Goal: Contribute content: Contribute content

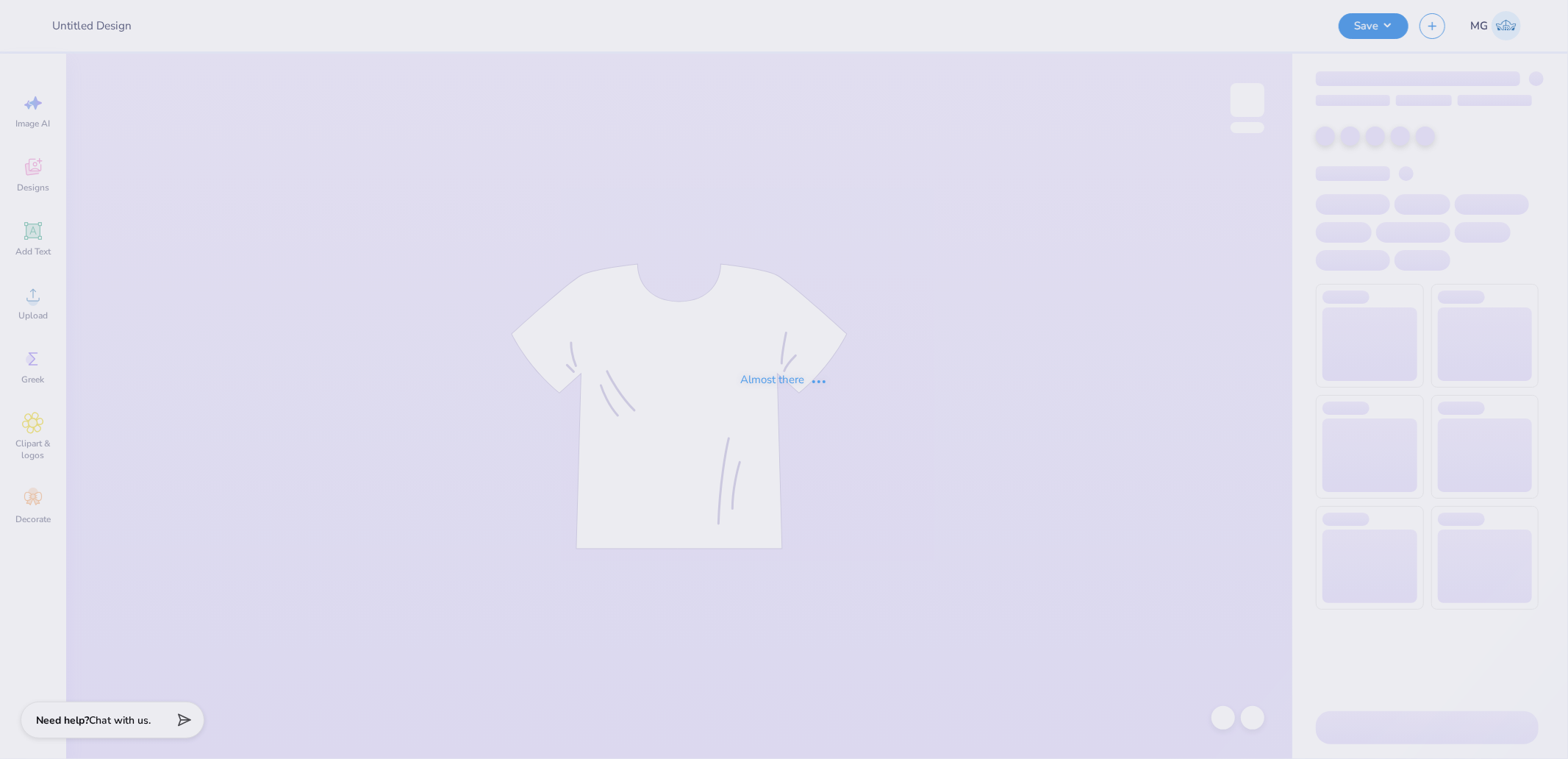
type input "DG Anchorsplash"
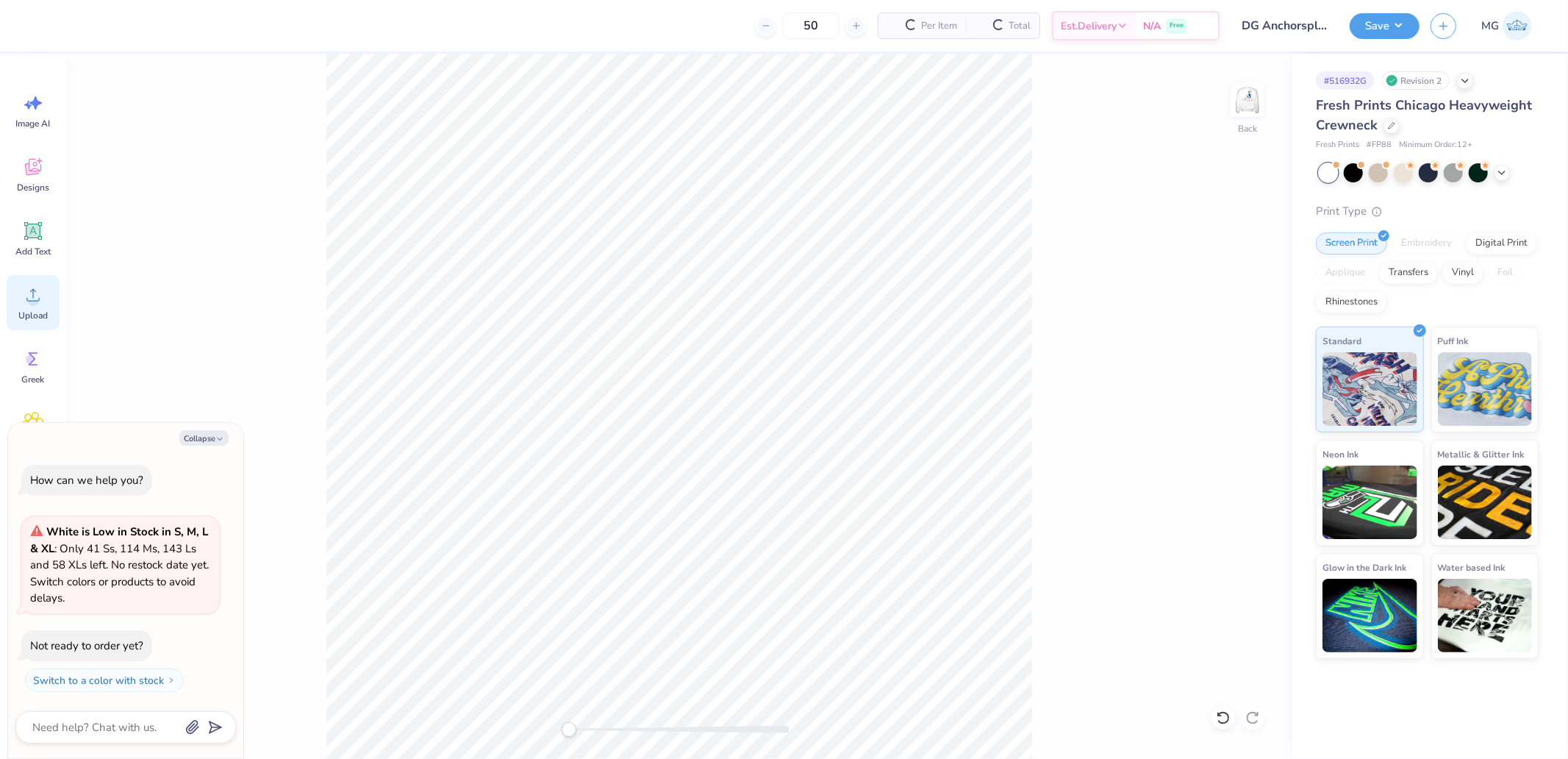
click at [40, 305] on icon at bounding box center [33, 294] width 22 height 22
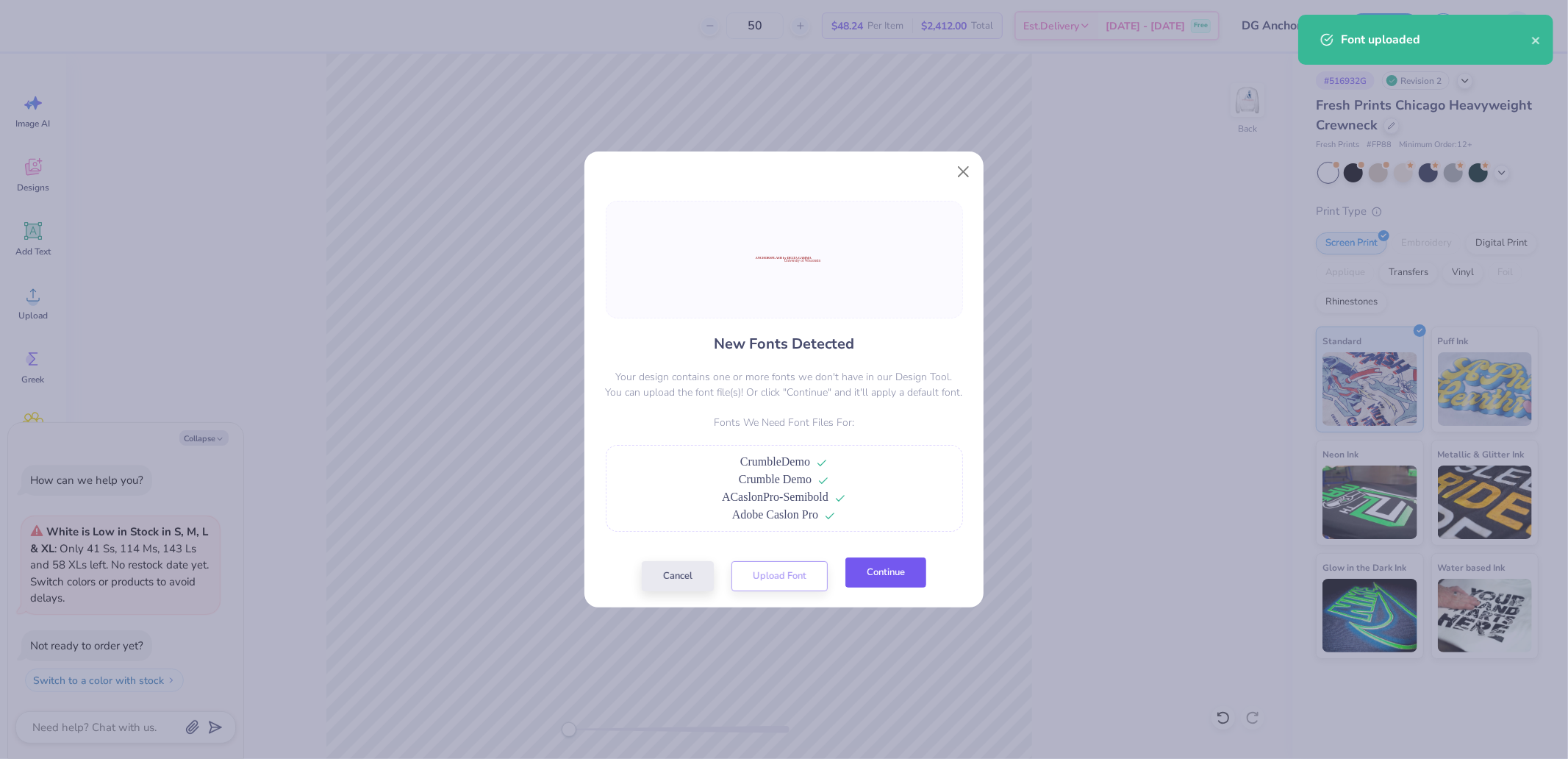
click at [885, 577] on button "Continue" at bounding box center [886, 572] width 81 height 30
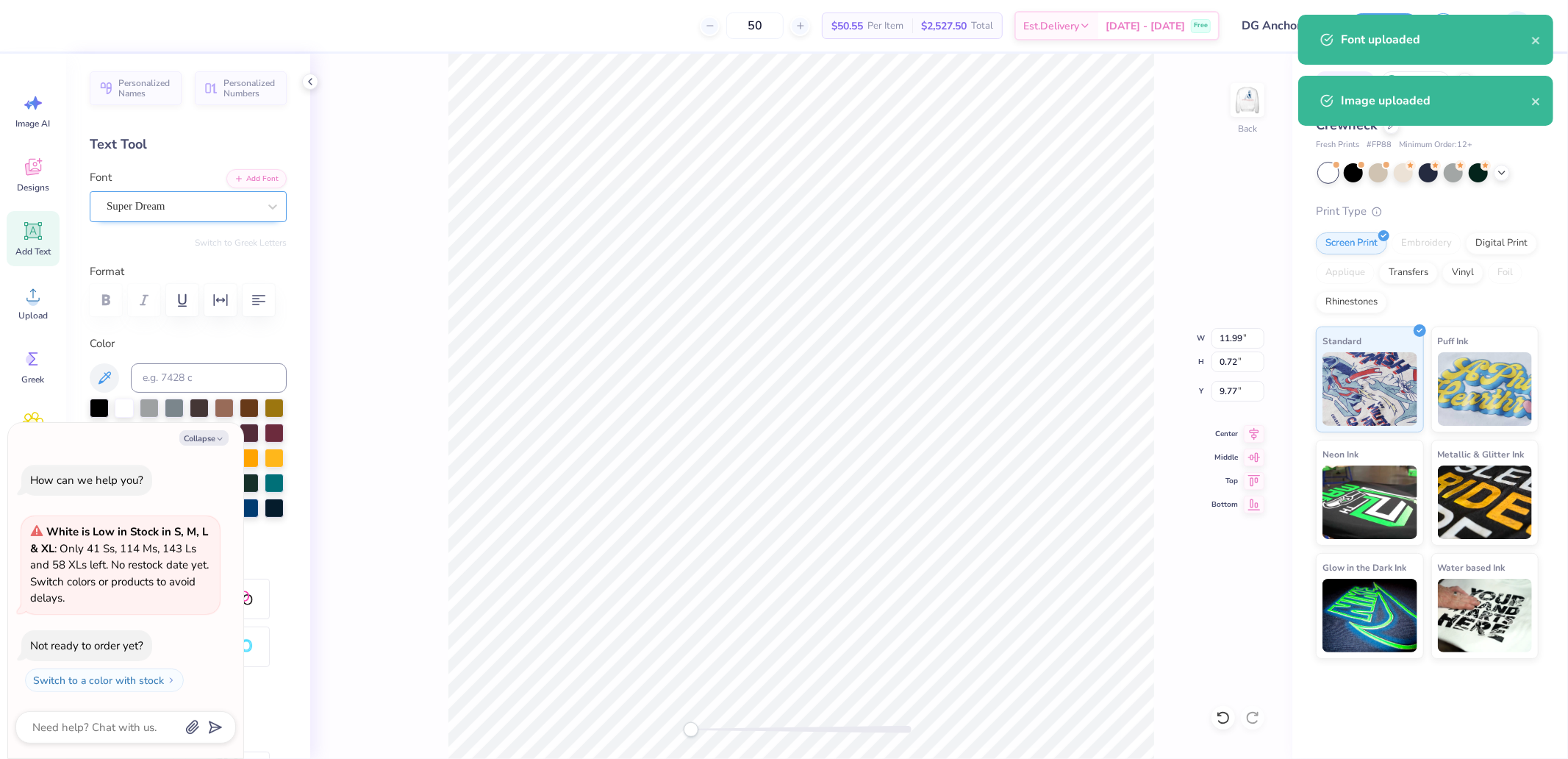
click at [197, 204] on div "Super Dream" at bounding box center [182, 207] width 155 height 23
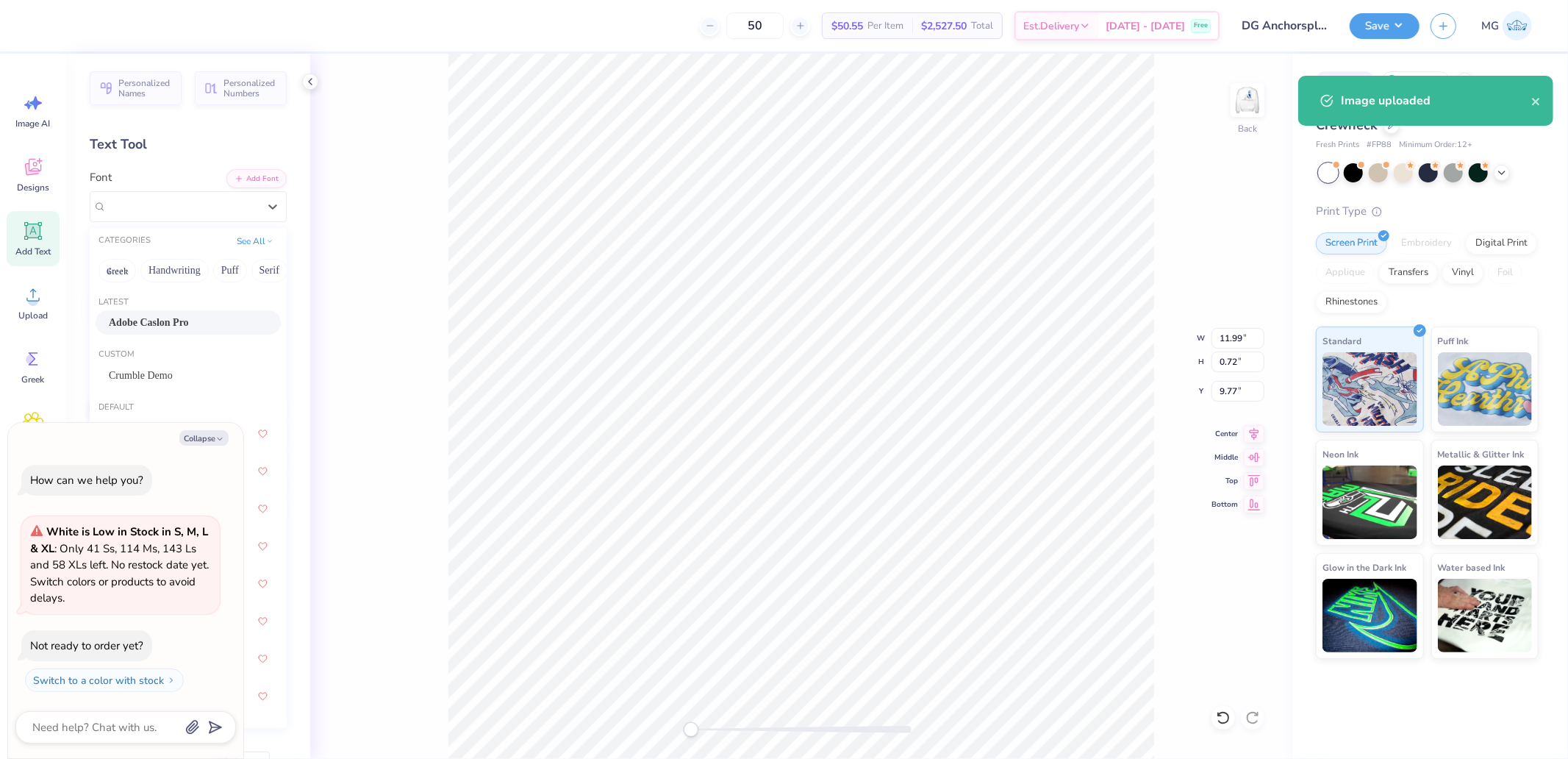
click at [175, 314] on span "Adobe Caslon Pro" at bounding box center [148, 322] width 80 height 15
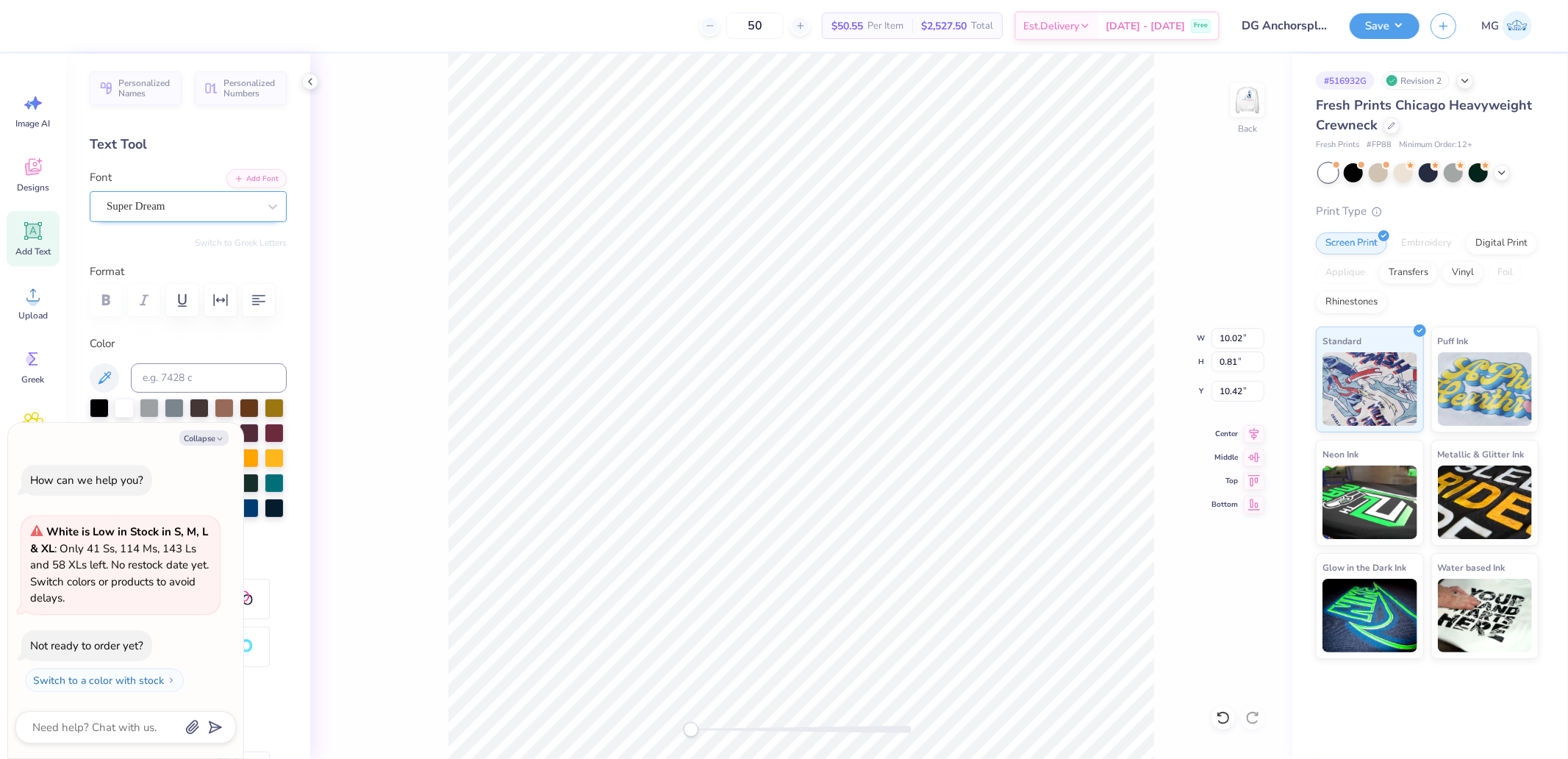
click at [183, 213] on div "Super Dream" at bounding box center [182, 207] width 155 height 23
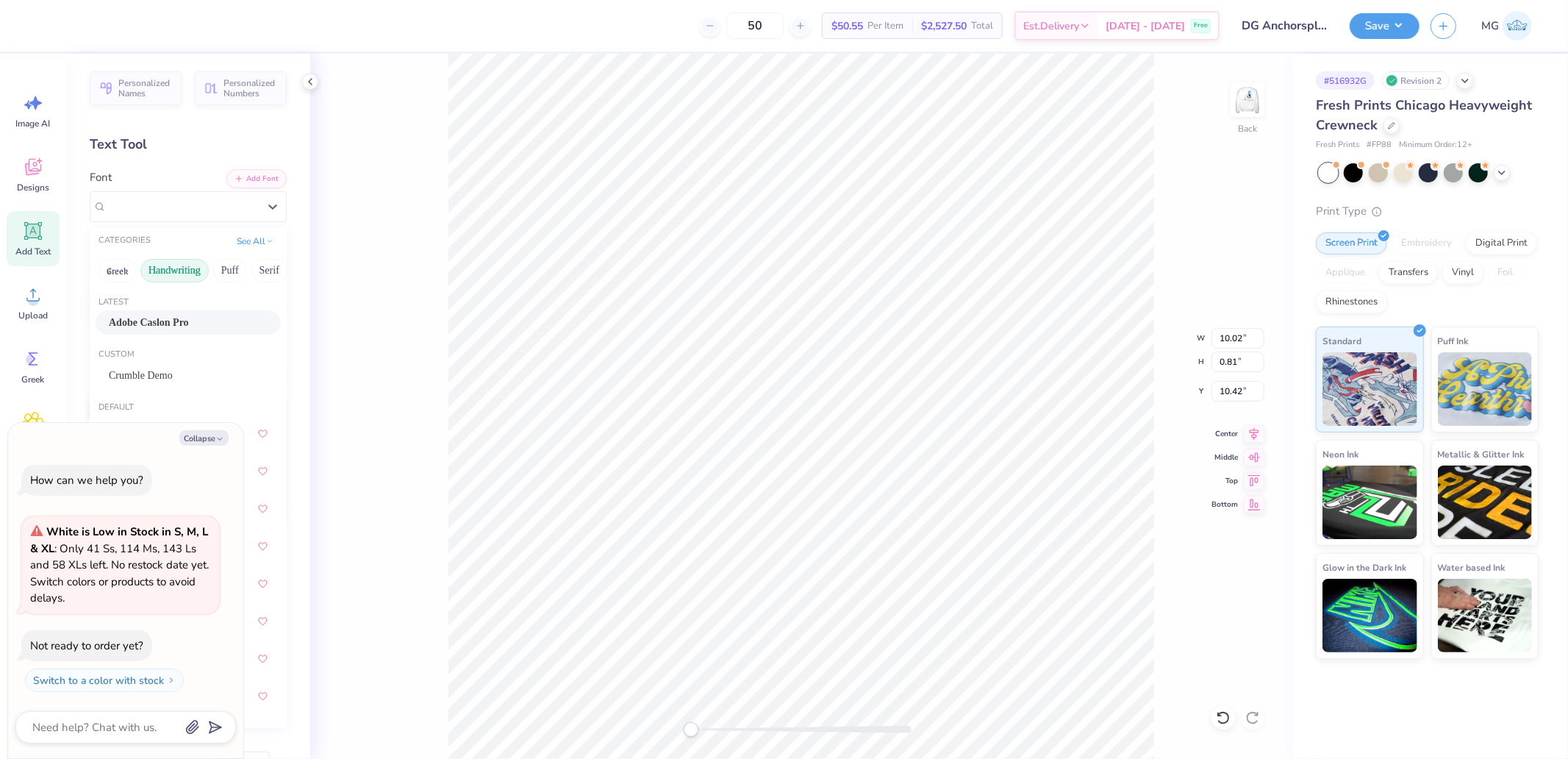
click at [174, 280] on button "Handwriting" at bounding box center [174, 270] width 68 height 23
click at [127, 274] on button "Greek" at bounding box center [117, 270] width 37 height 23
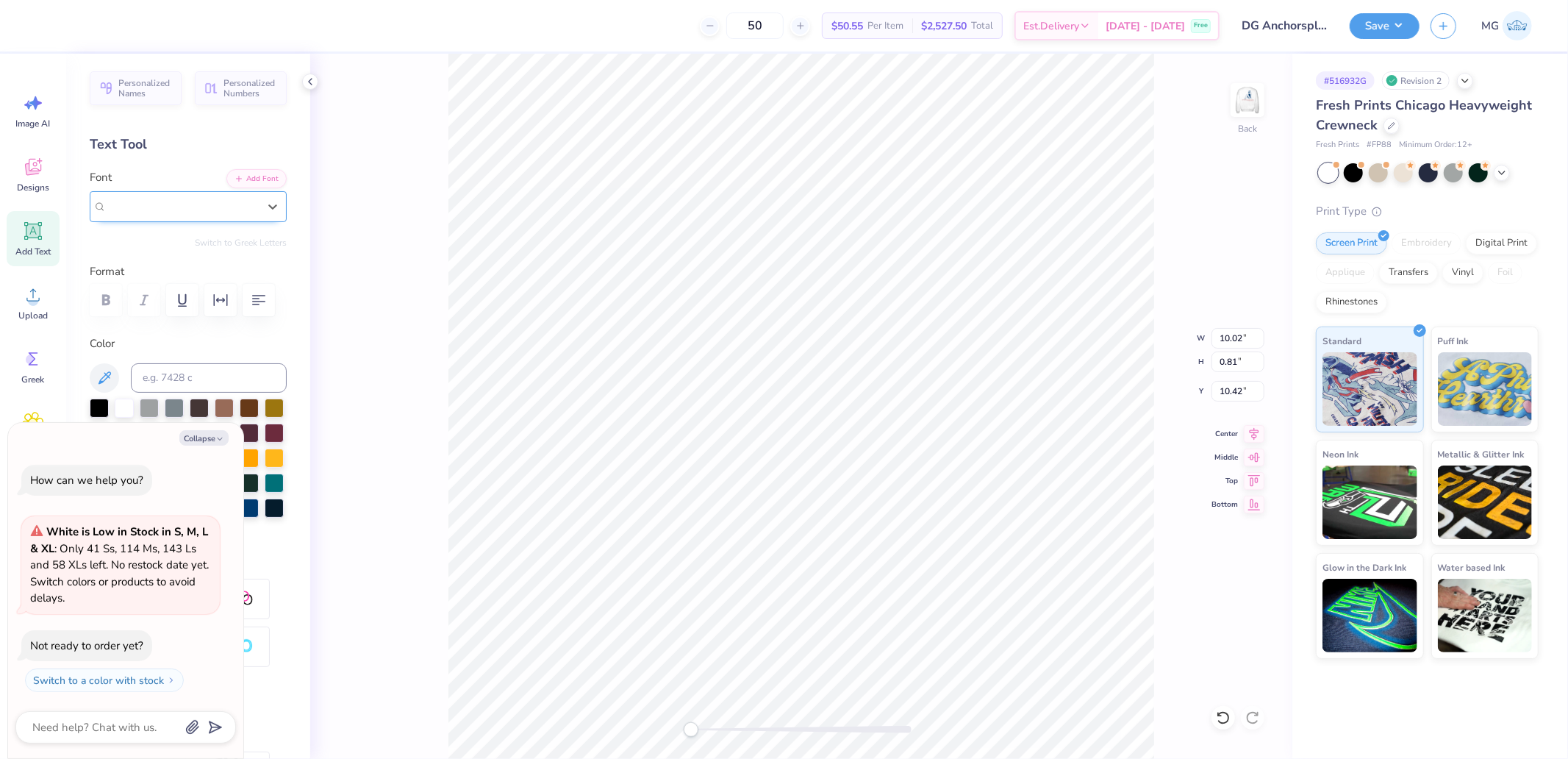
click at [165, 207] on span "Super Dream" at bounding box center [135, 207] width 59 height 17
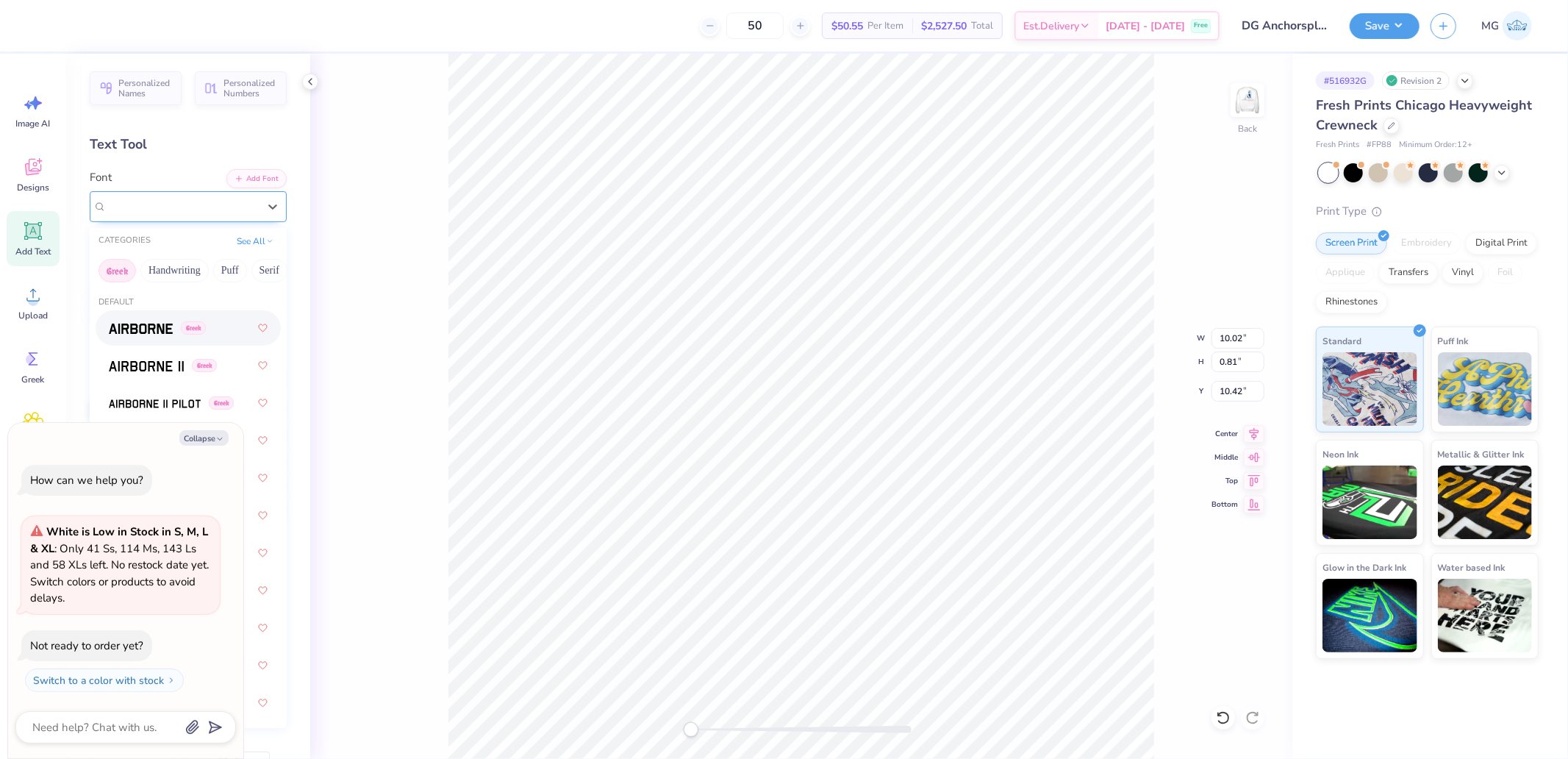
click at [213, 205] on div "Super Dream" at bounding box center [183, 207] width 152 height 17
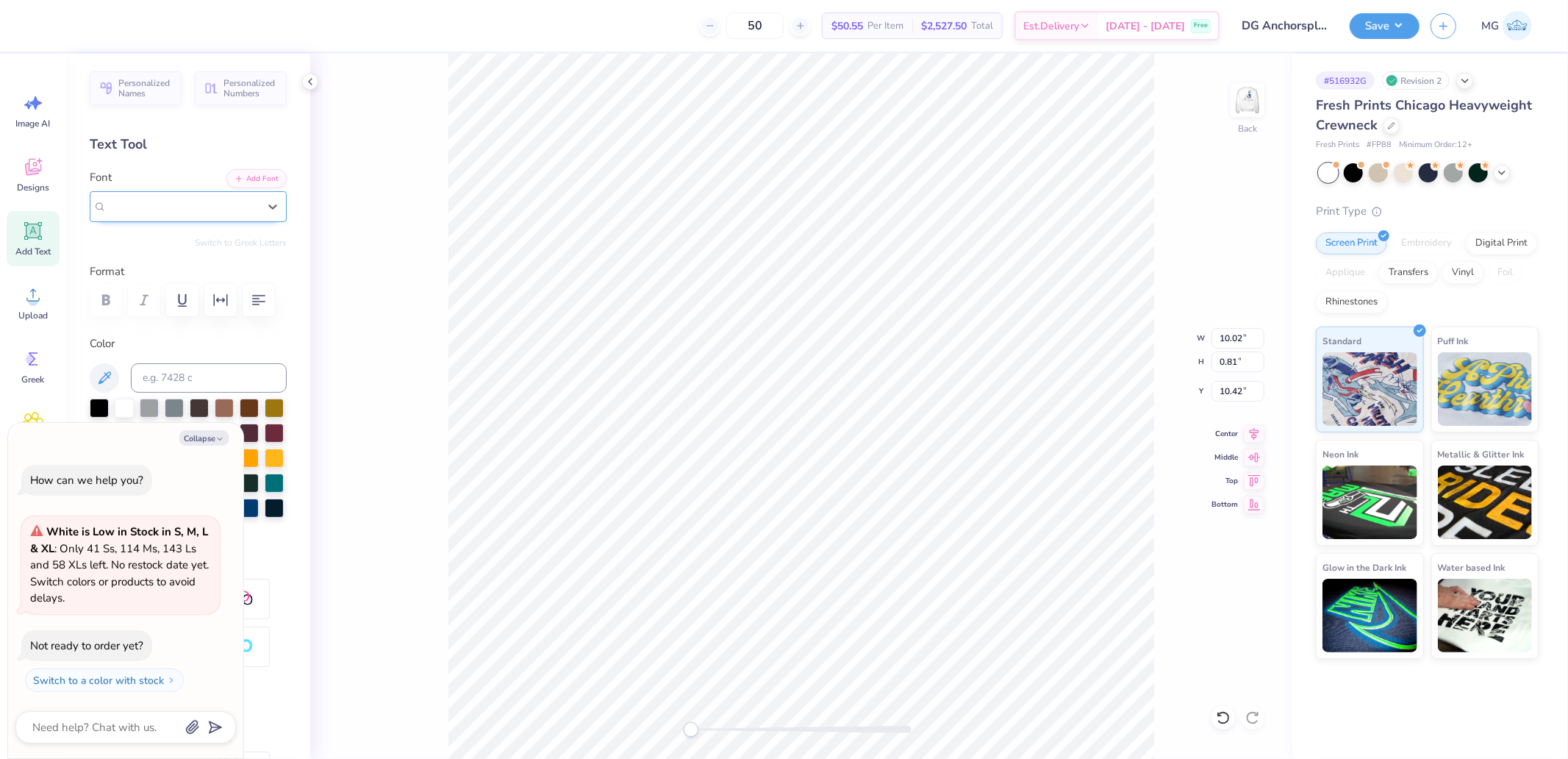
click at [197, 205] on div "Super Dream" at bounding box center [183, 207] width 152 height 17
type textarea "x"
click at [197, 205] on div "Super Dream" at bounding box center [183, 207] width 152 height 17
type input "[PERSON_NAME]"
type textarea "x"
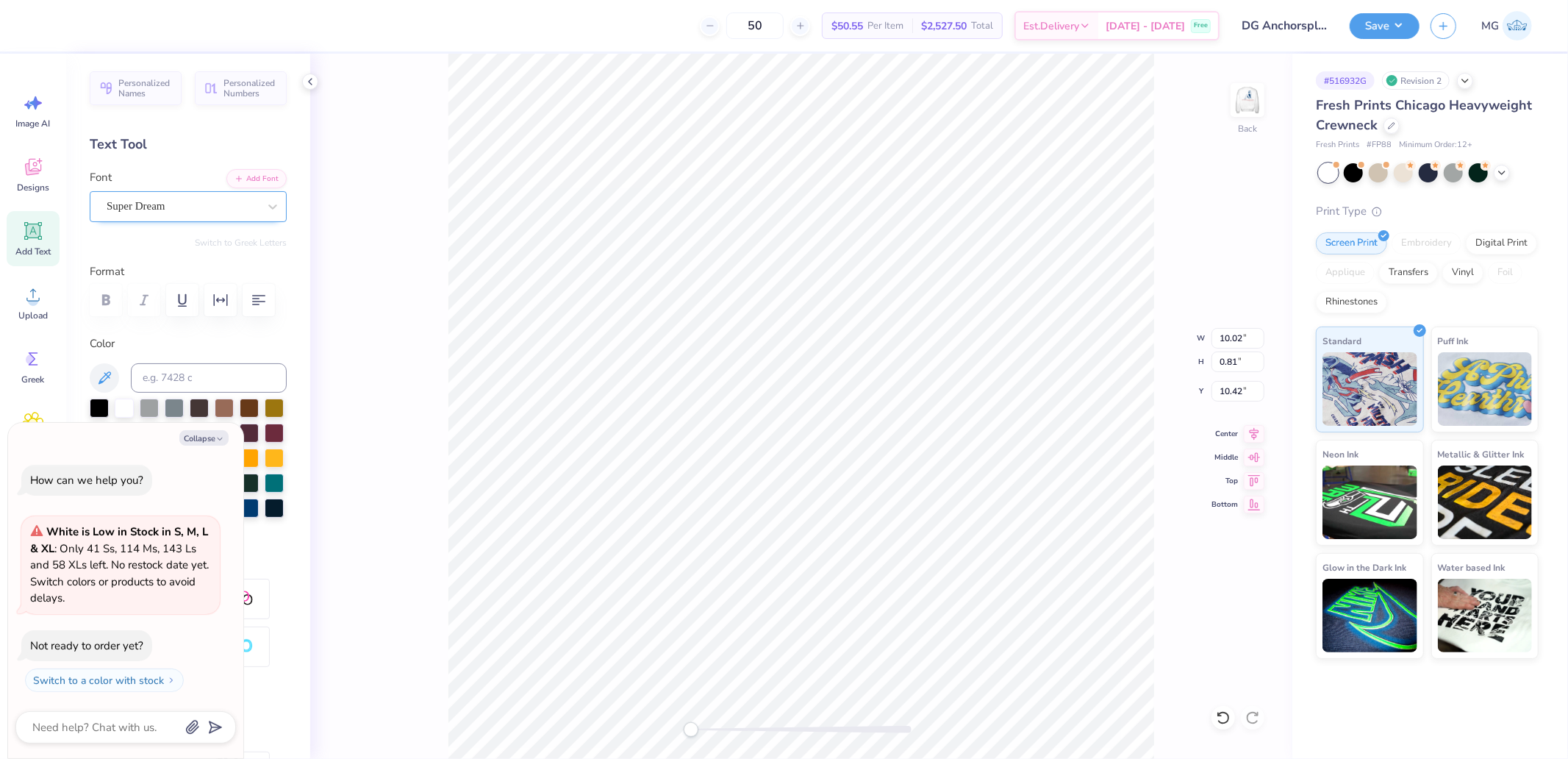
click at [141, 209] on div "Super Dream" at bounding box center [182, 207] width 155 height 23
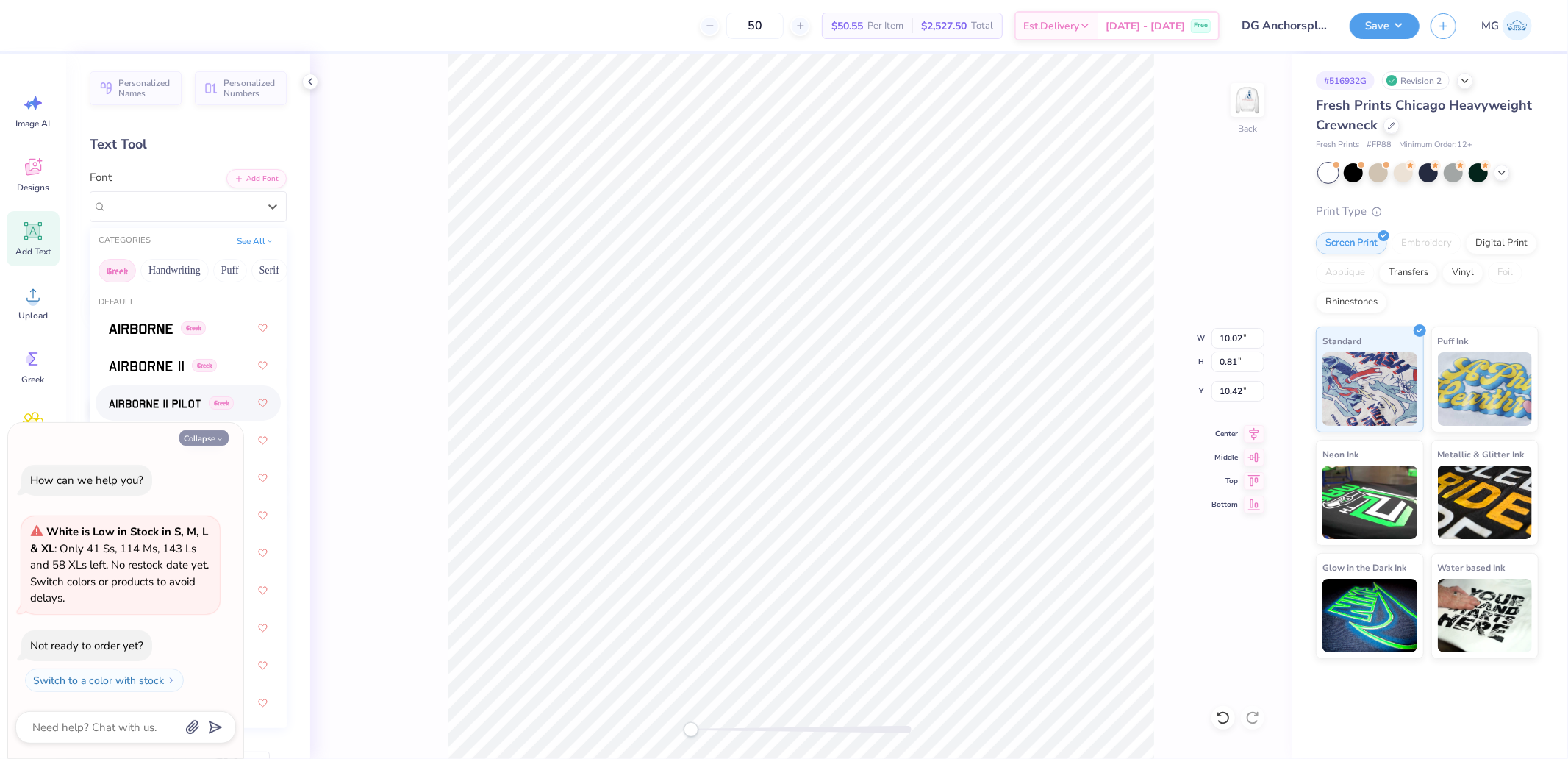
click at [208, 430] on button "Collapse" at bounding box center [204, 438] width 49 height 15
type textarea "x"
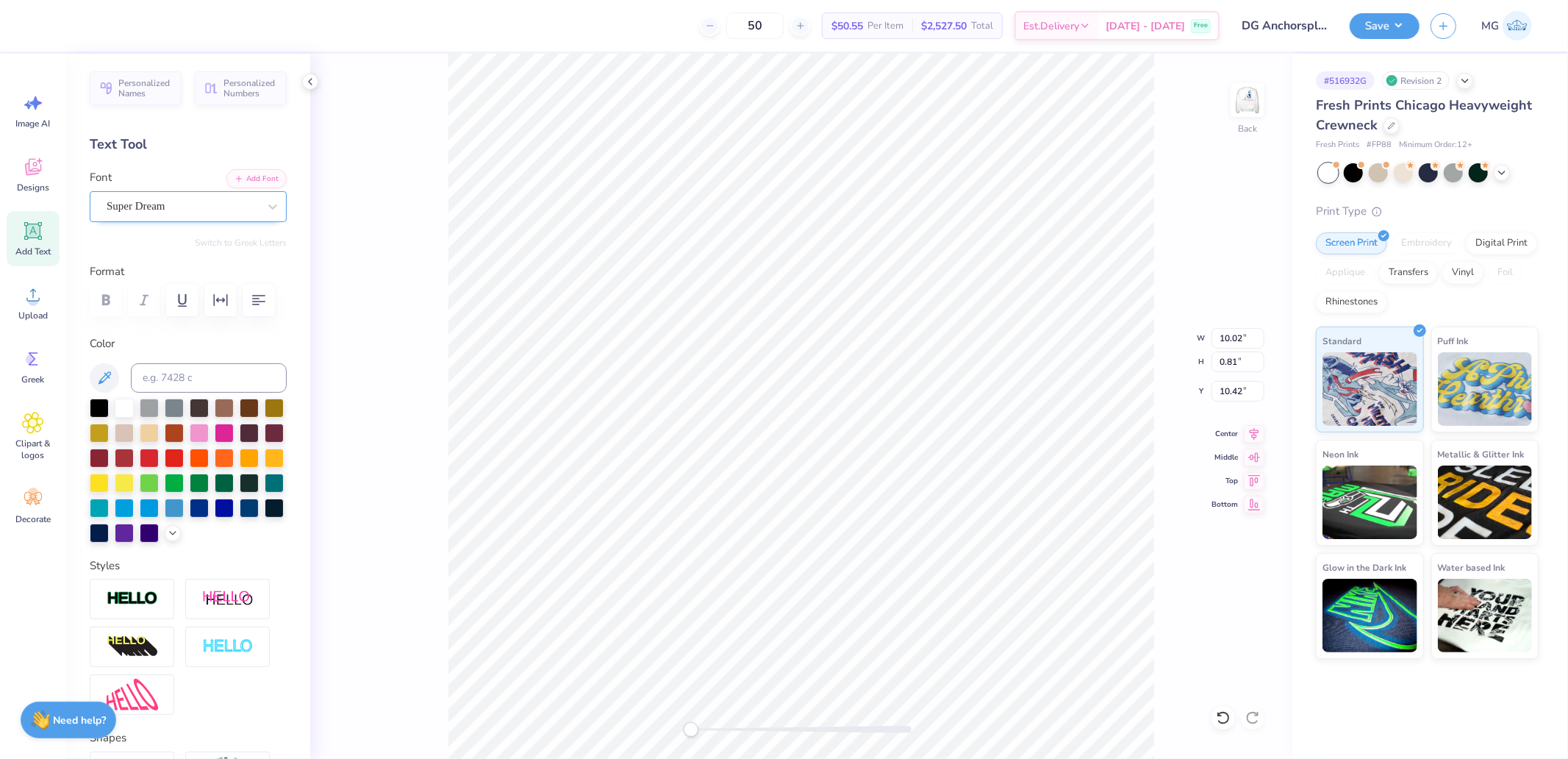
click at [135, 201] on div "Super Dream" at bounding box center [182, 207] width 155 height 23
type input "17.06"
type input "1.50"
type input "9.73"
click at [46, 306] on div "Upload" at bounding box center [33, 302] width 53 height 55
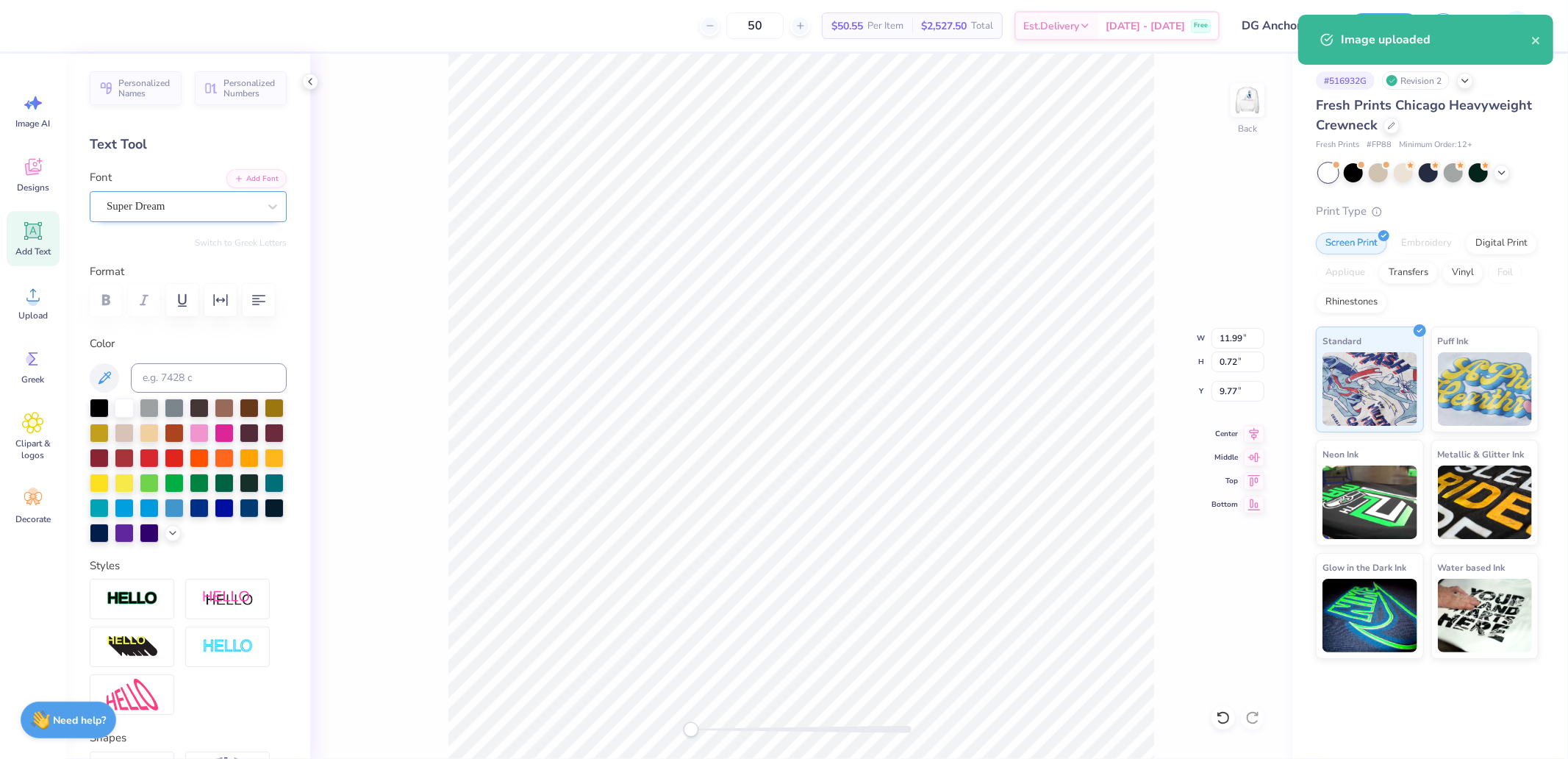
click at [159, 206] on div "Super Dream" at bounding box center [182, 207] width 155 height 23
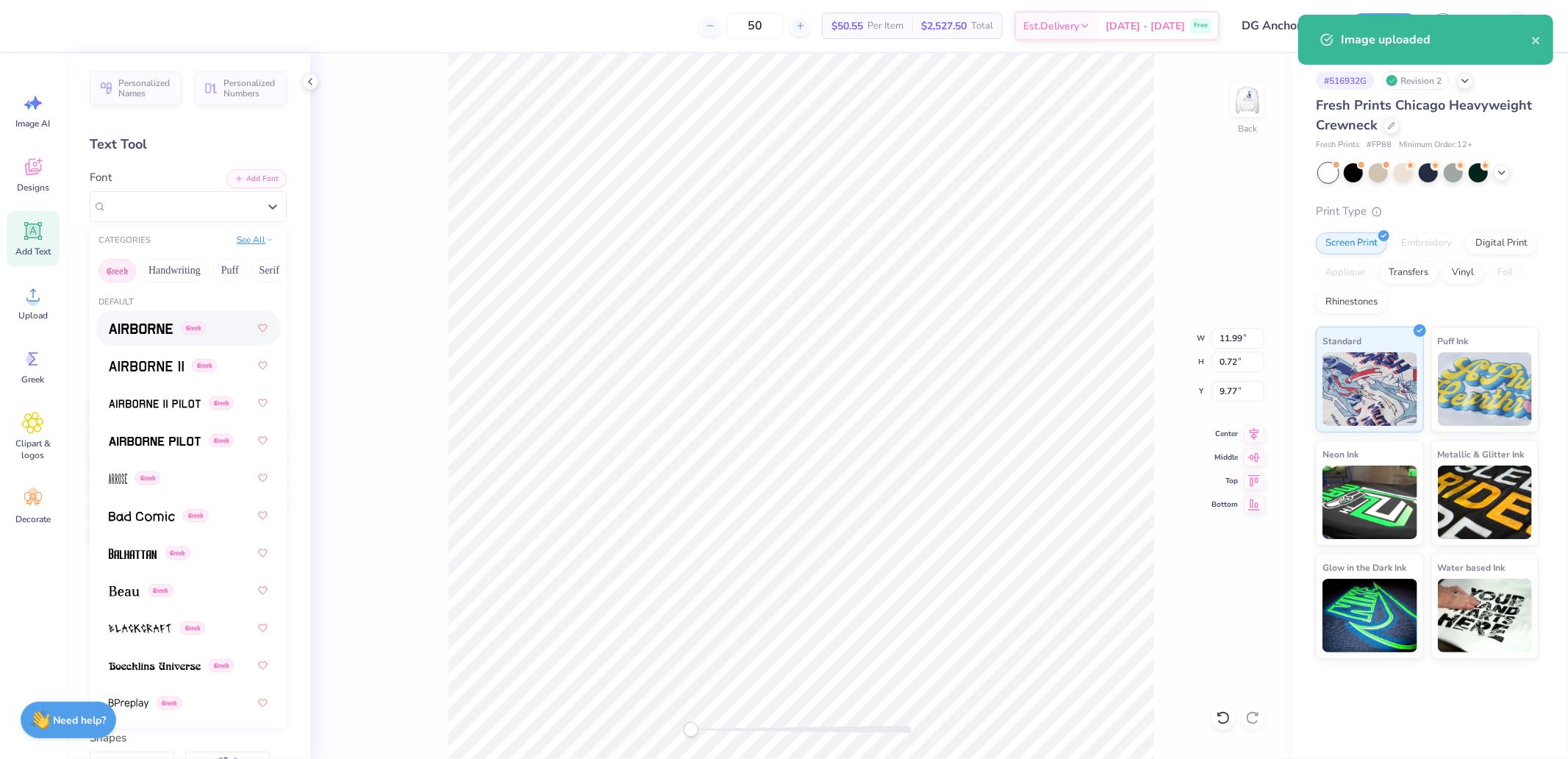
click at [262, 238] on button "See All" at bounding box center [255, 239] width 45 height 14
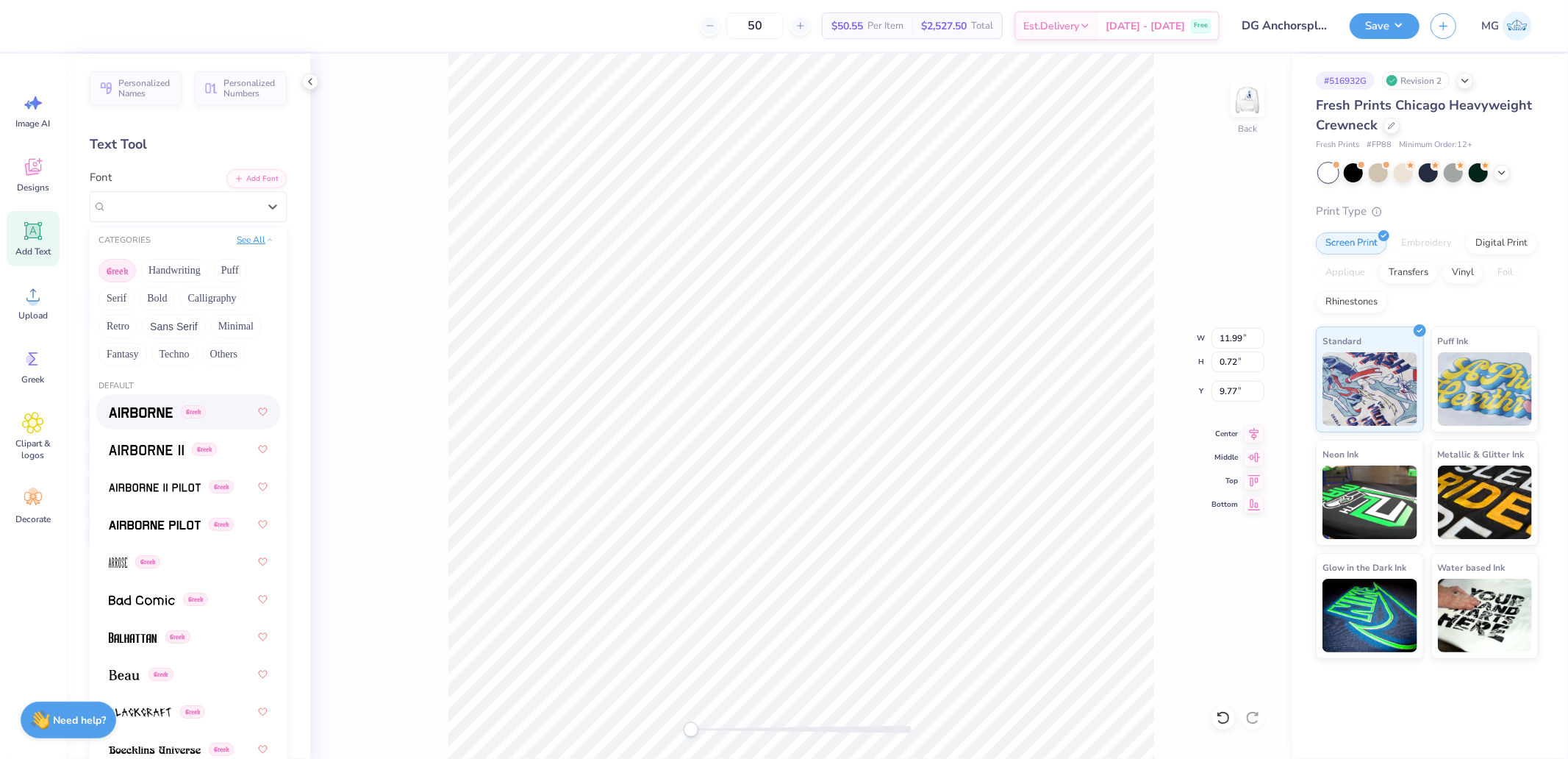
click at [261, 238] on button "See All" at bounding box center [255, 239] width 45 height 14
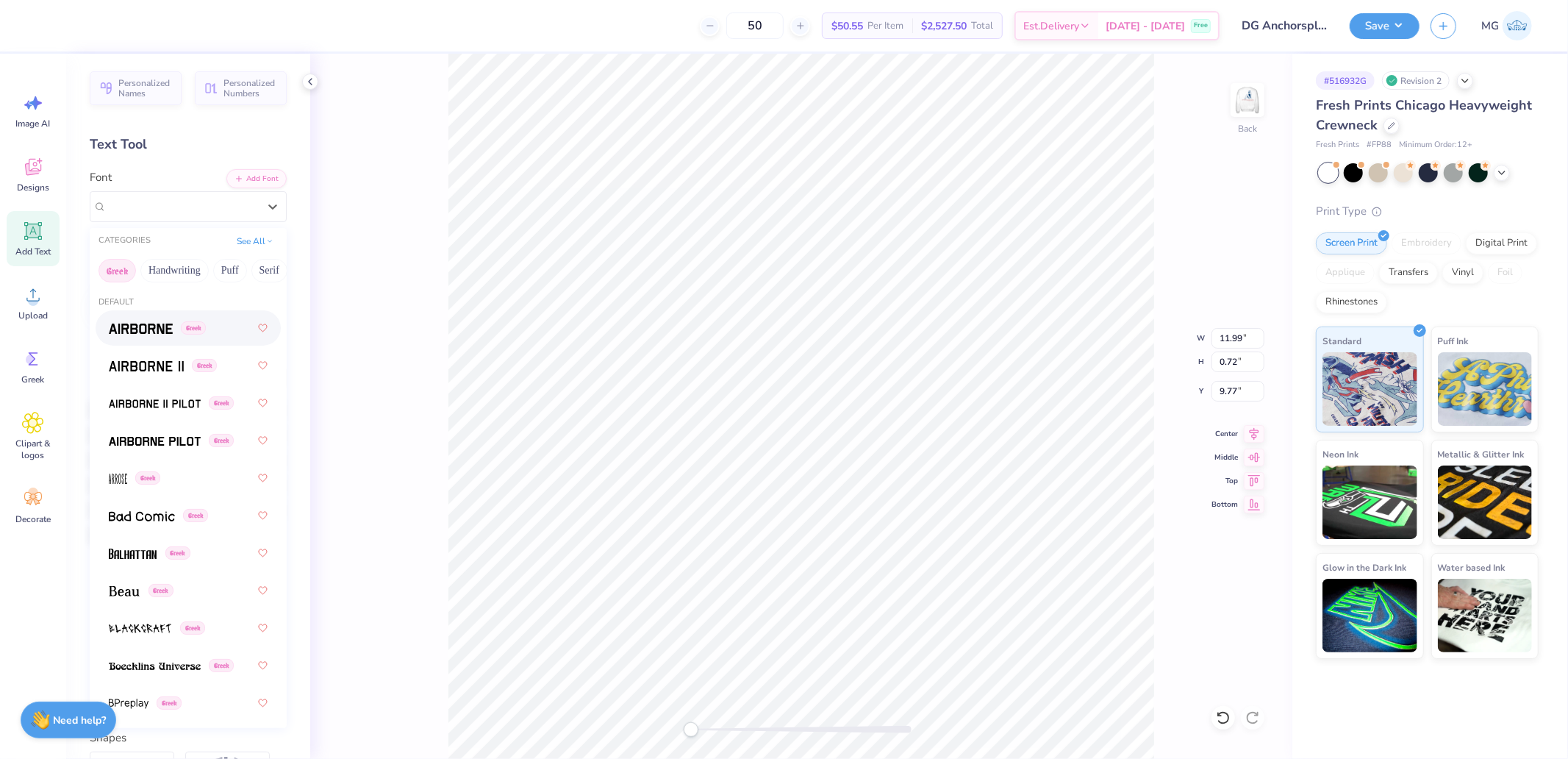
drag, startPoint x: 177, startPoint y: 283, endPoint x: 184, endPoint y: 290, distance: 9.9
click at [145, 285] on div "CATEGORIES See All Greek Handwriting Puff Serif Bold Calligraphy Retro Sans Ser…" at bounding box center [187, 477] width 197 height 500
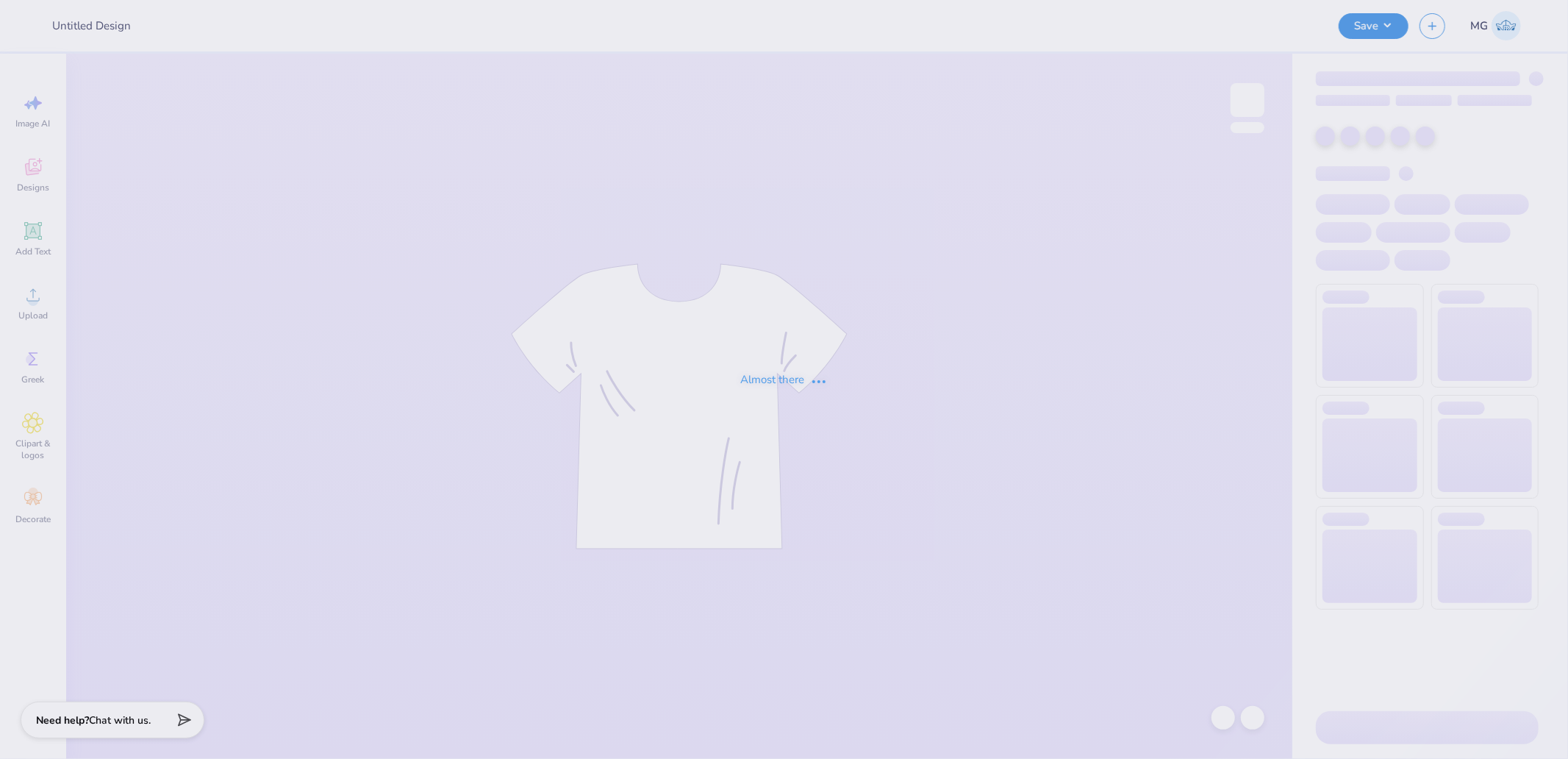
type input "DG Anchorsplash"
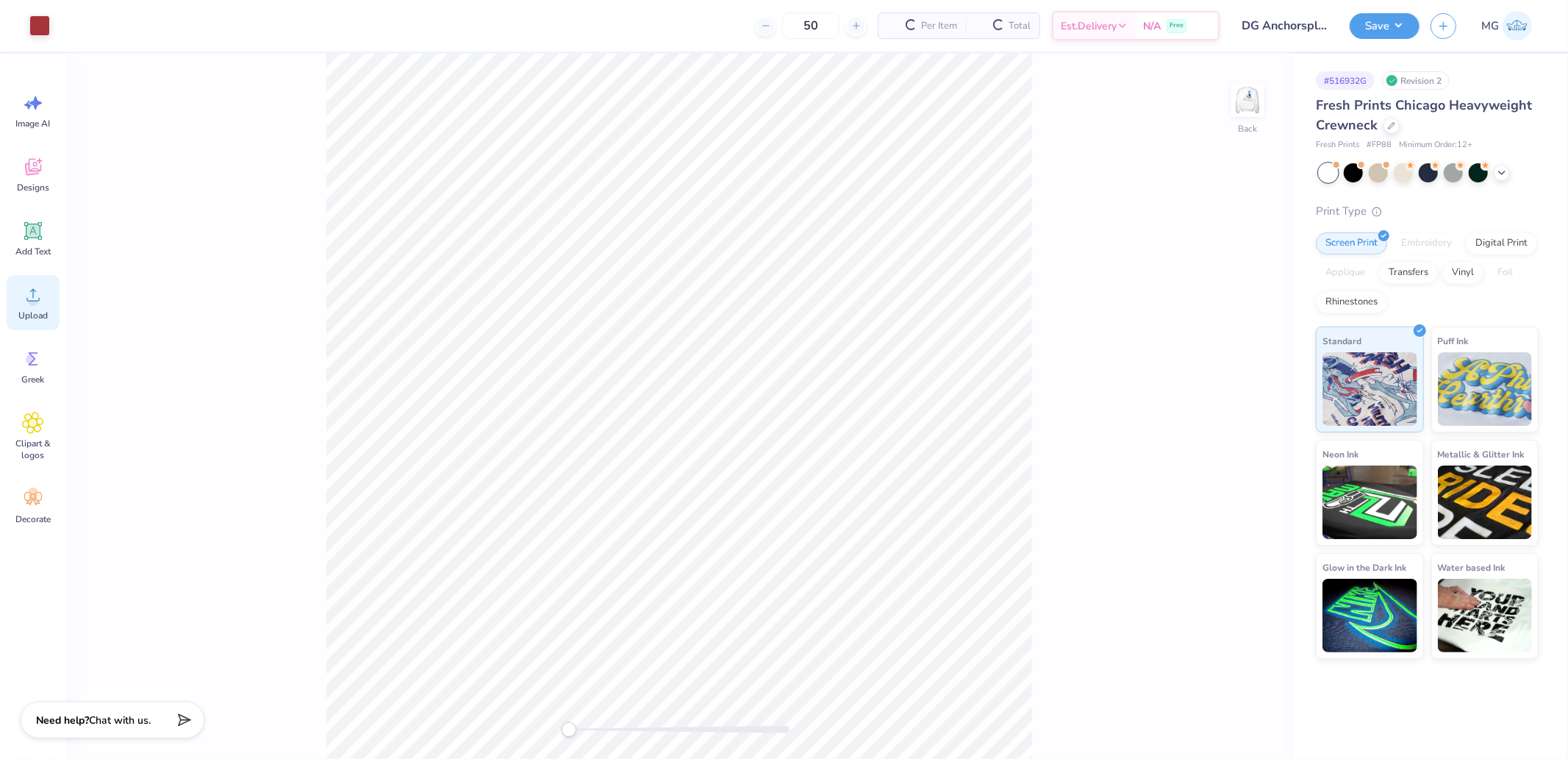
click at [44, 294] on div "Upload" at bounding box center [33, 302] width 53 height 55
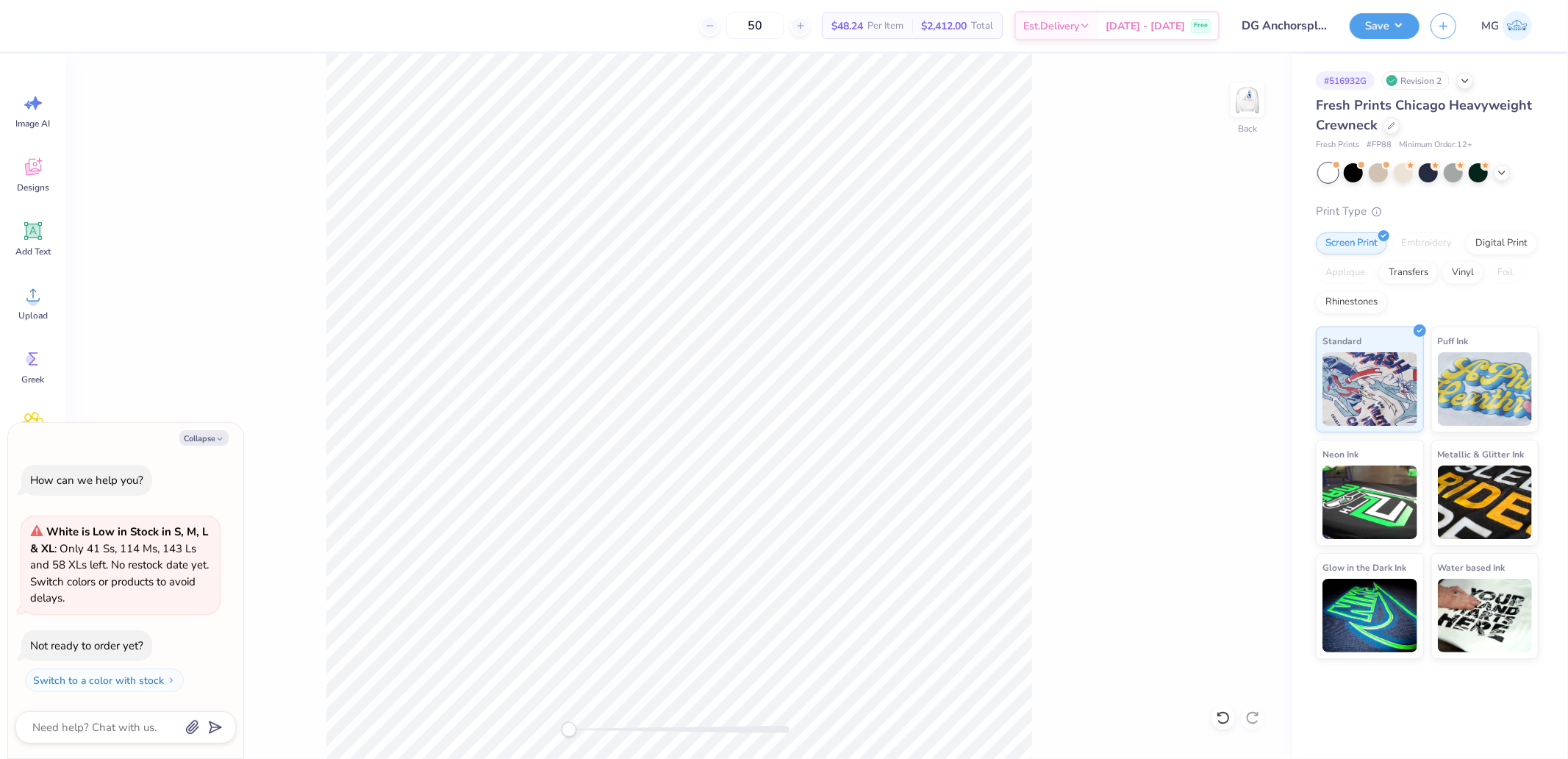
click at [64, 240] on div "Image AI Designs Add Text Upload Greek Clipart & logos Decorate" at bounding box center [33, 406] width 66 height 705
click at [45, 296] on div "Upload" at bounding box center [33, 302] width 53 height 55
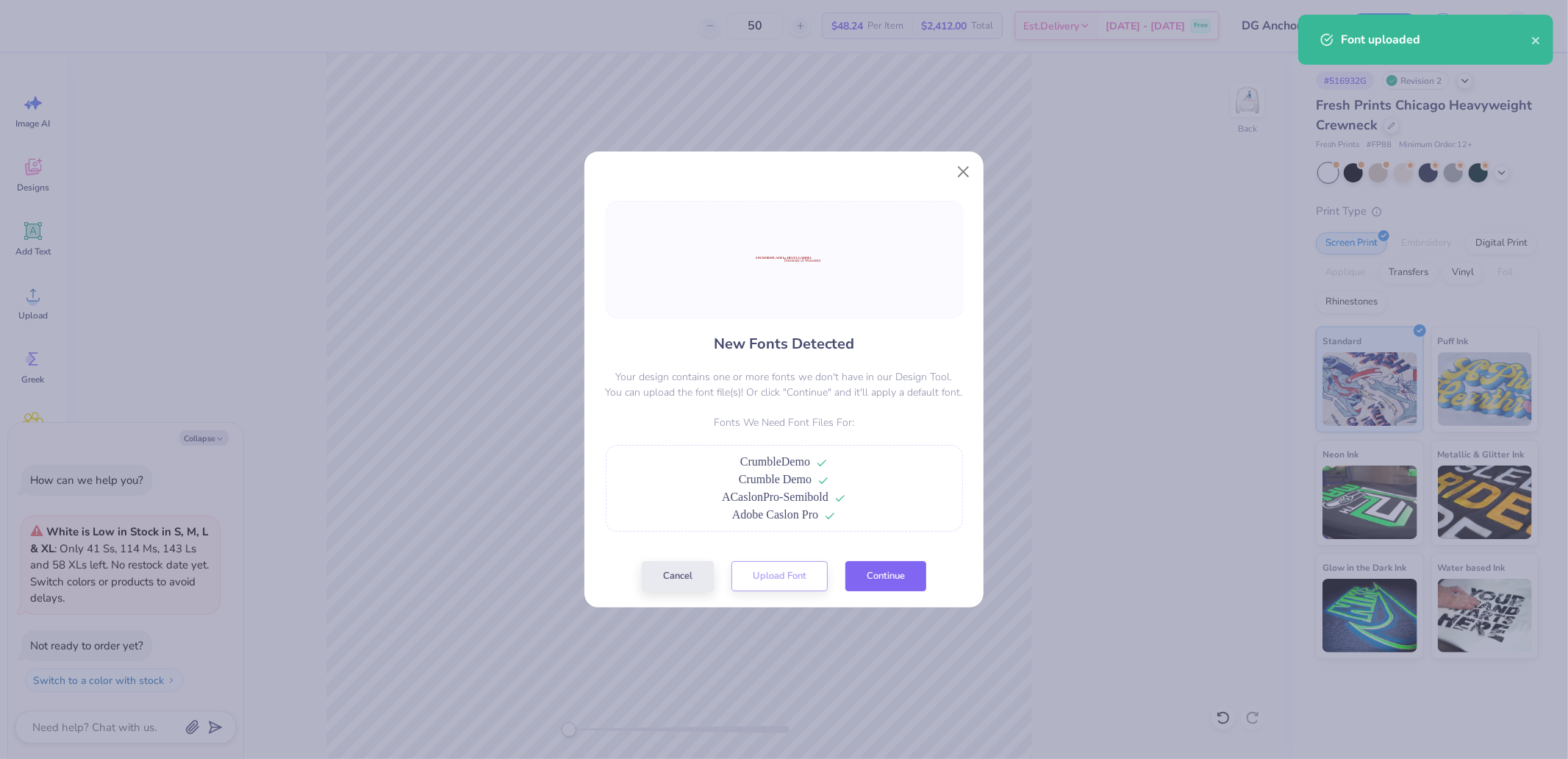
click at [891, 574] on button "Continue" at bounding box center [886, 575] width 81 height 30
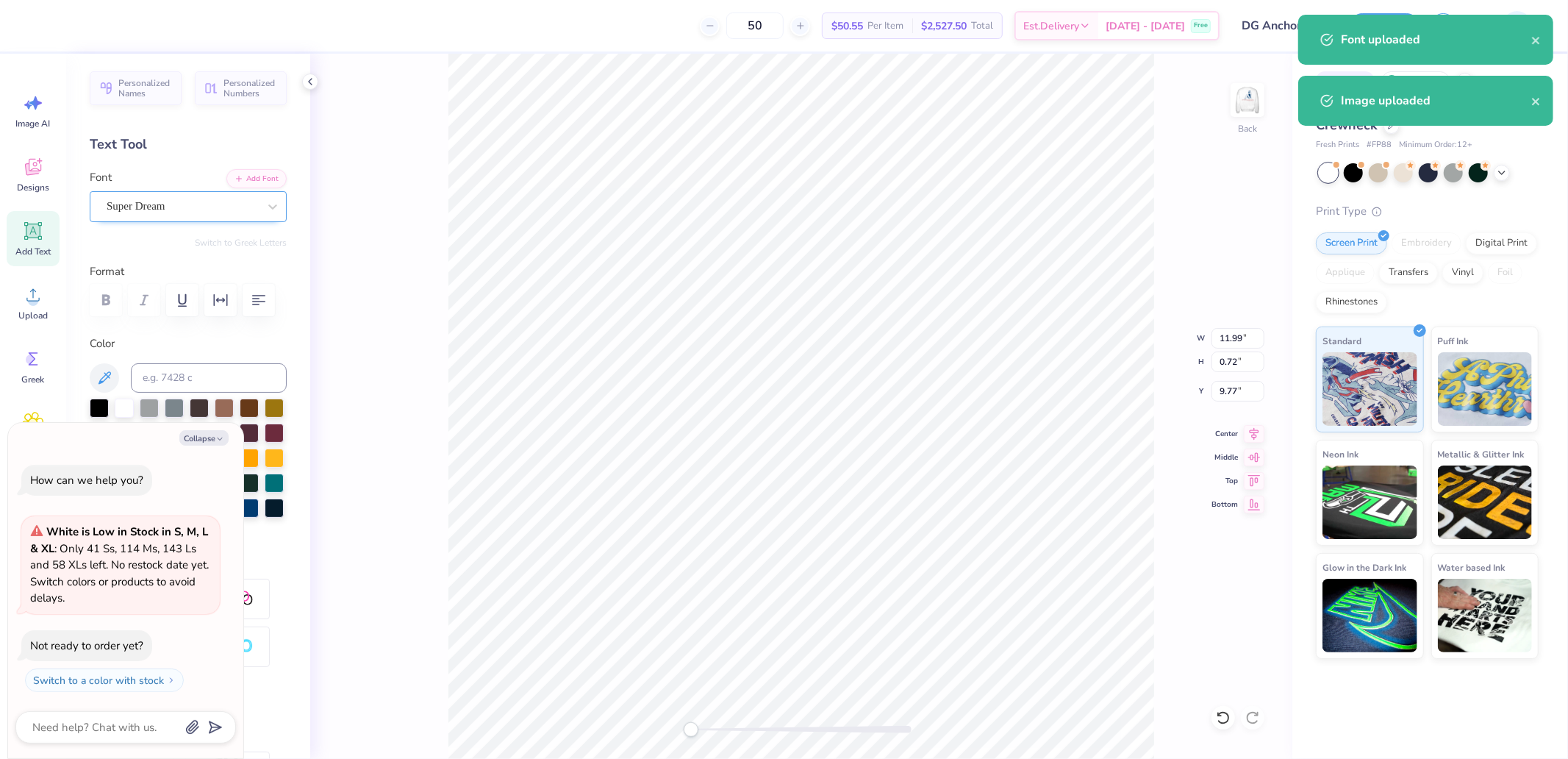
click at [184, 217] on div "Super Dream" at bounding box center [182, 207] width 155 height 23
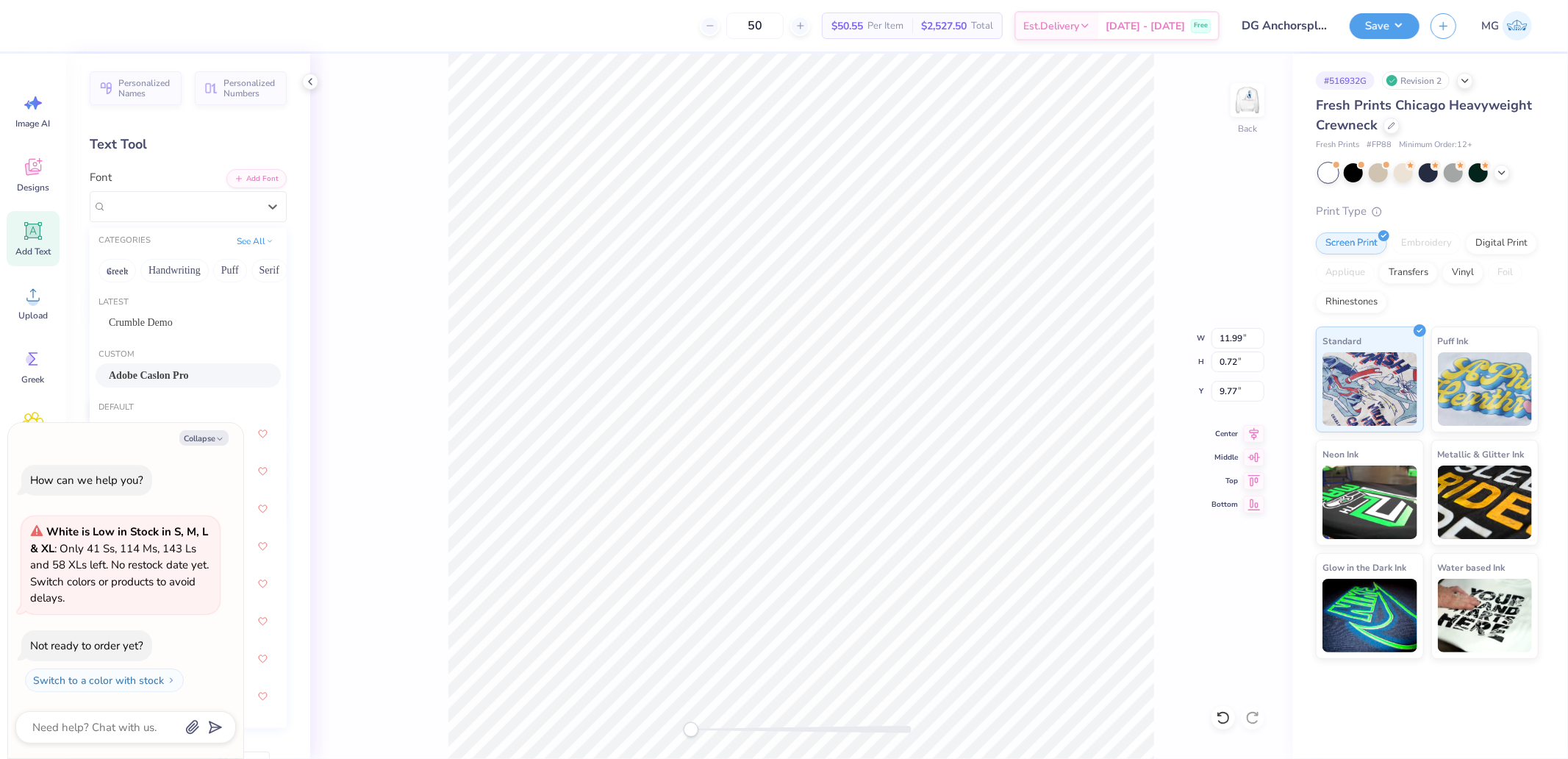
click at [161, 371] on span "Adobe Caslon Pro" at bounding box center [148, 376] width 80 height 15
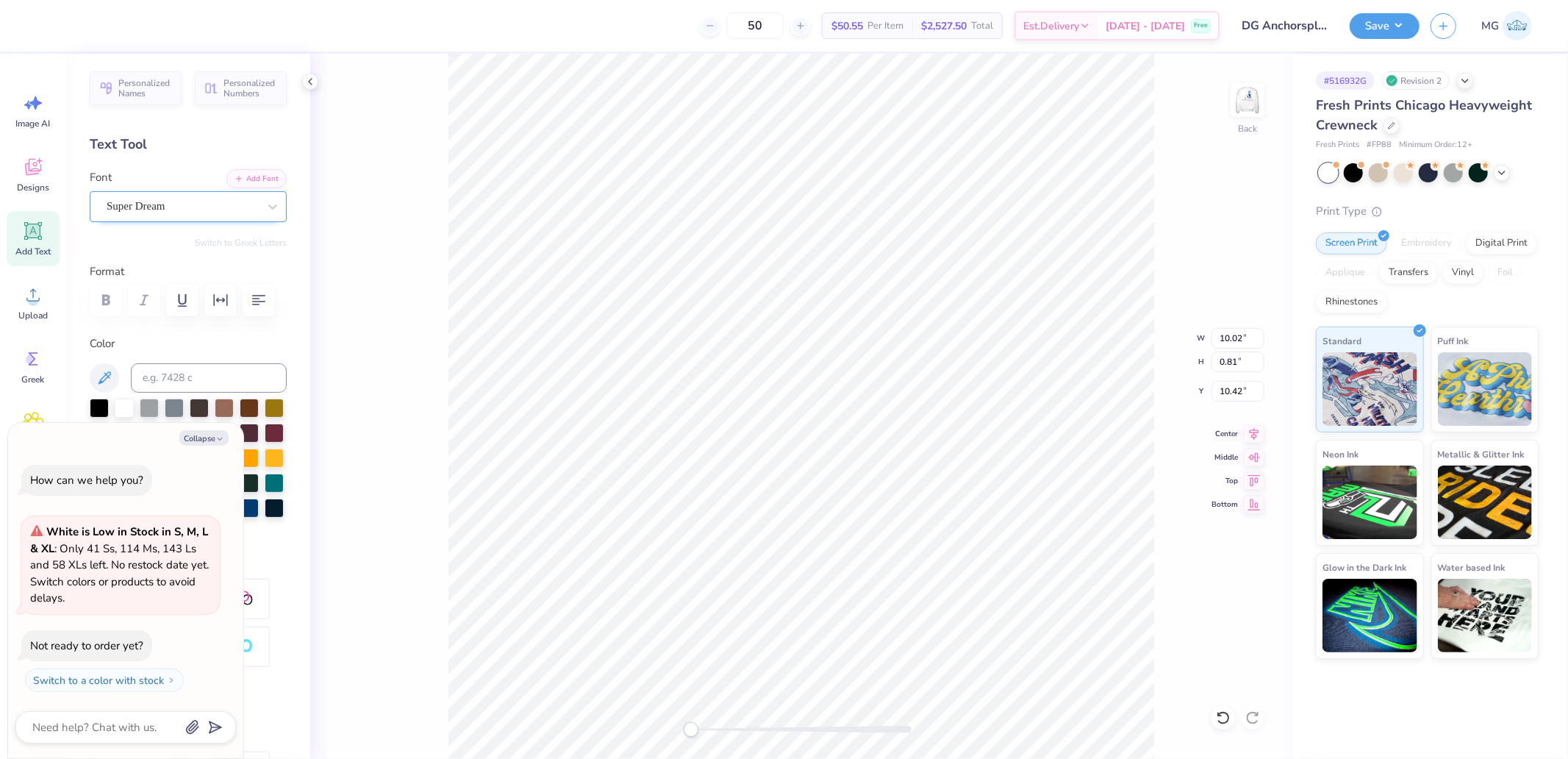
click at [159, 208] on div "Super Dream" at bounding box center [182, 207] width 155 height 23
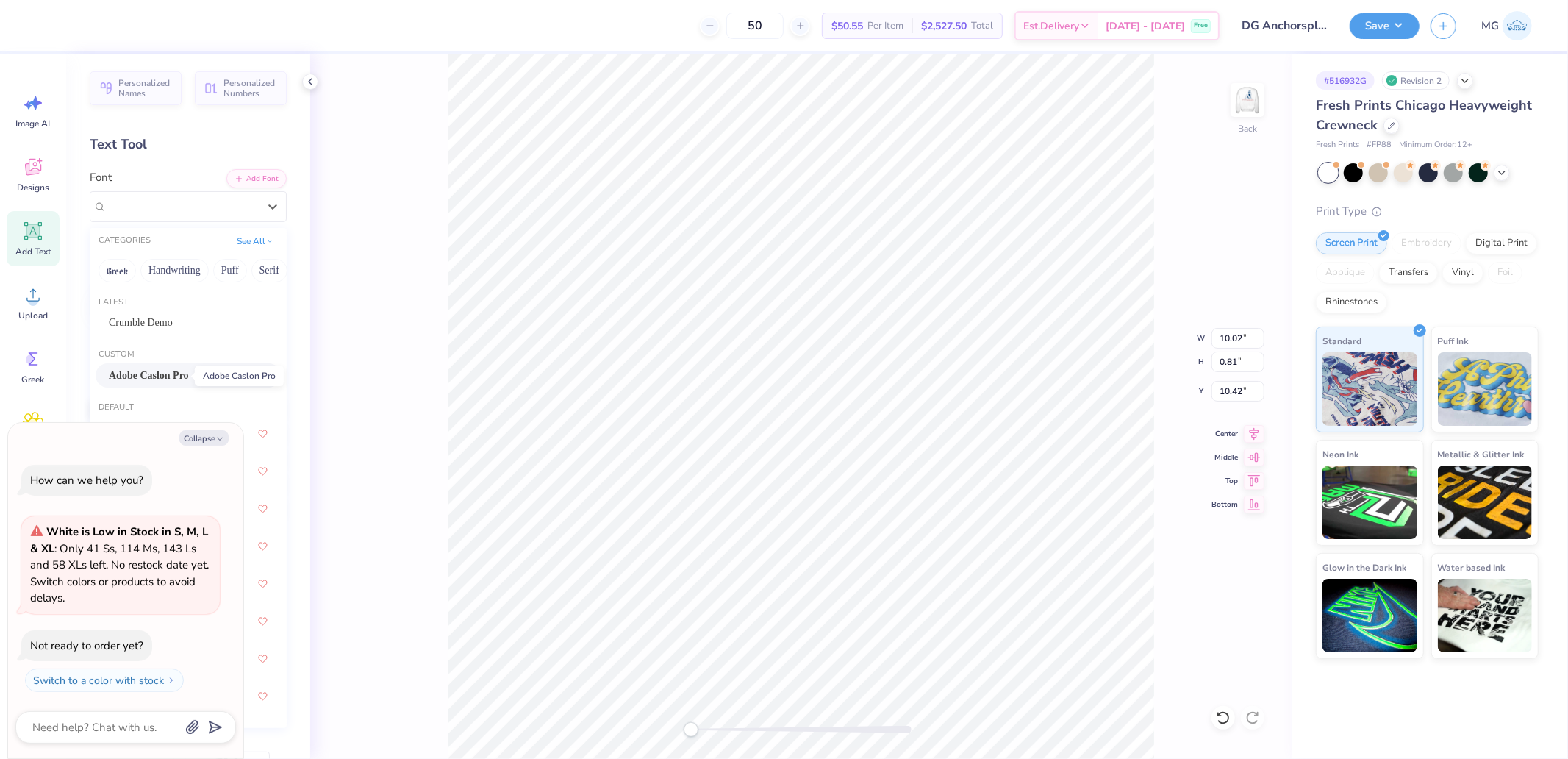
click at [158, 374] on span "Adobe Caslon Pro" at bounding box center [148, 376] width 80 height 15
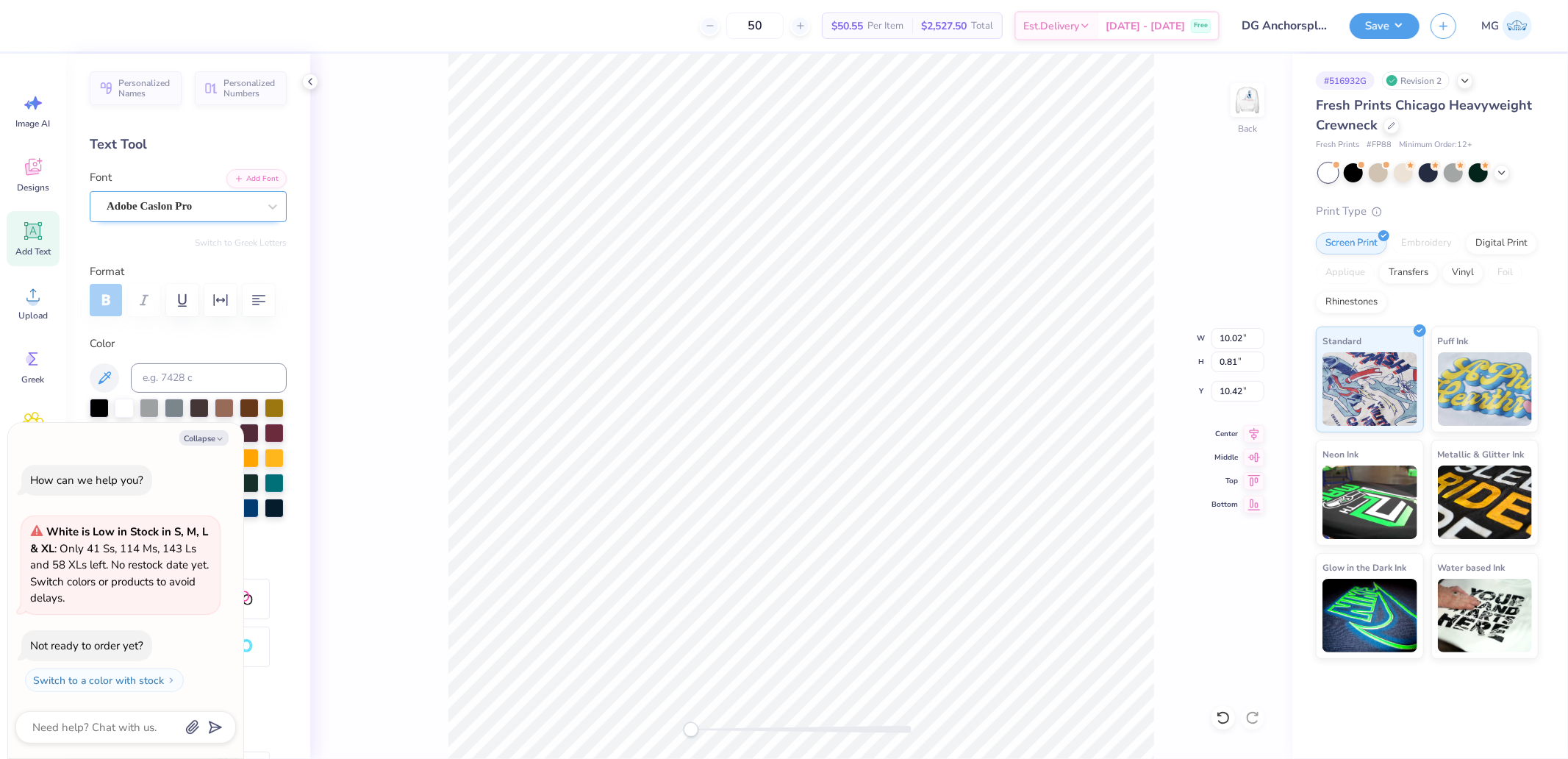
click at [149, 199] on div "Adobe Caslon Pro" at bounding box center [182, 207] width 155 height 23
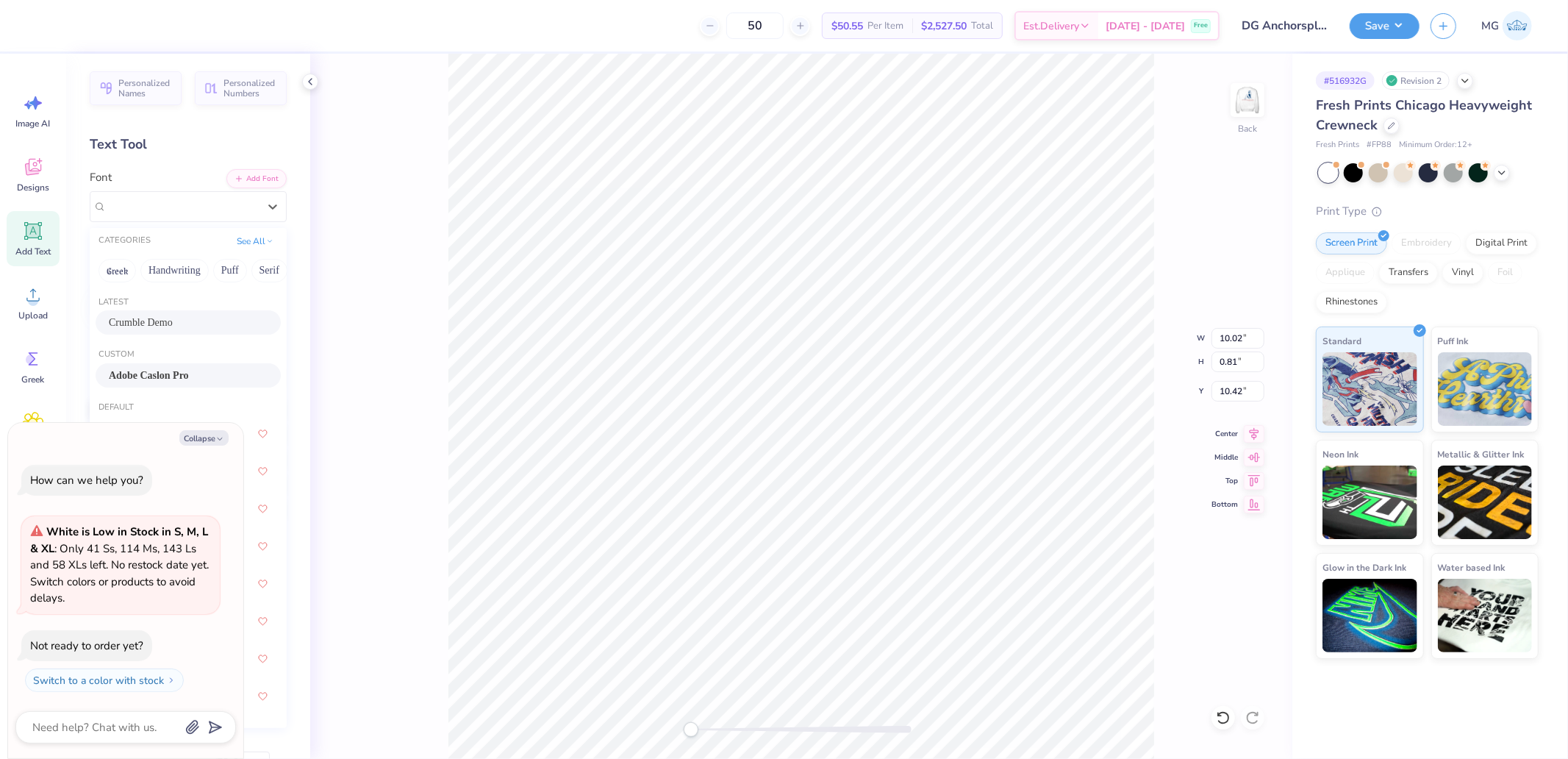
click at [147, 320] on span "Crumble Demo" at bounding box center [140, 322] width 64 height 15
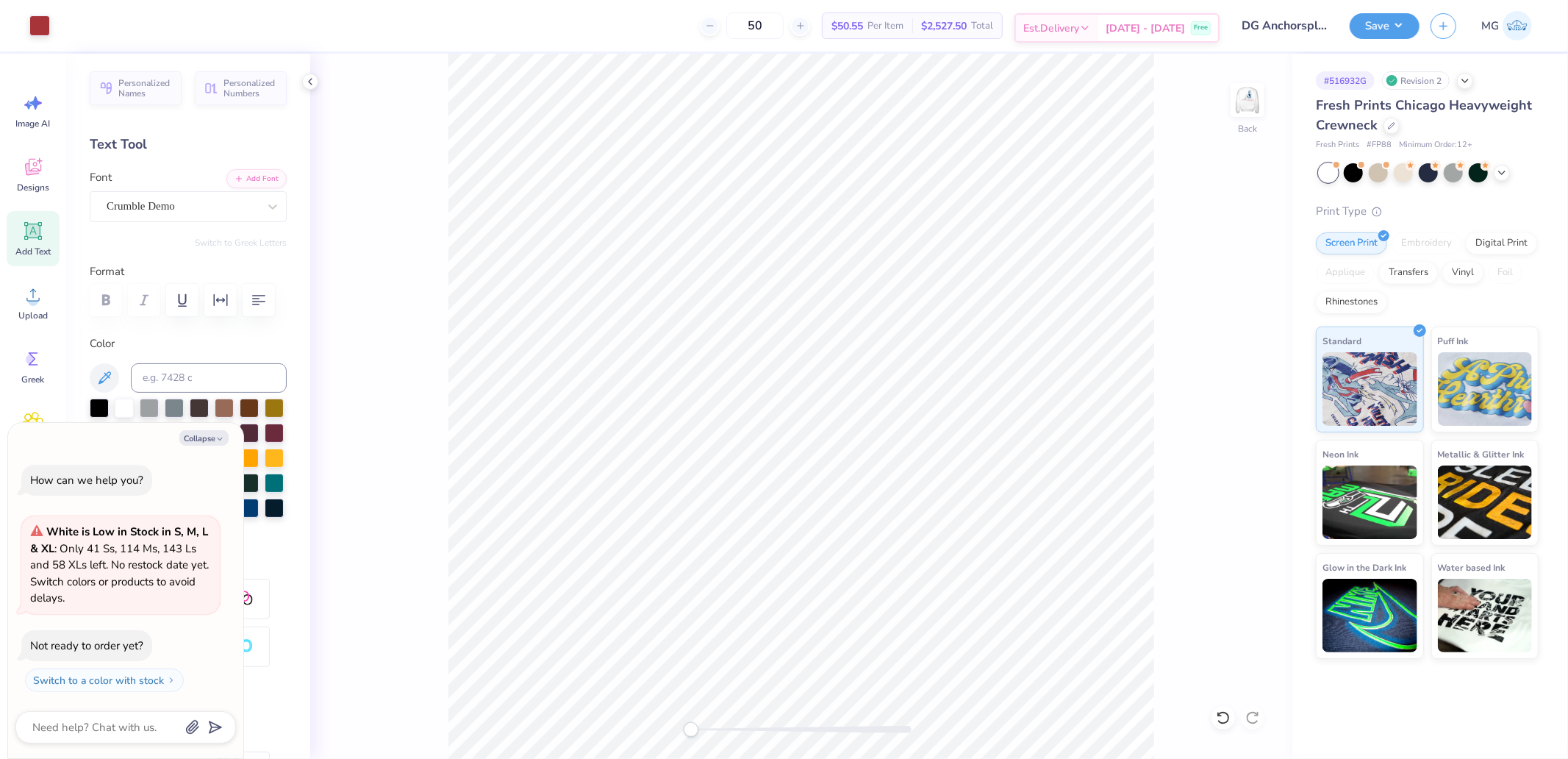
type textarea "x"
click at [1229, 342] on input "14.09" at bounding box center [1237, 337] width 53 height 20
type input "12"
type textarea "x"
type input "12.00"
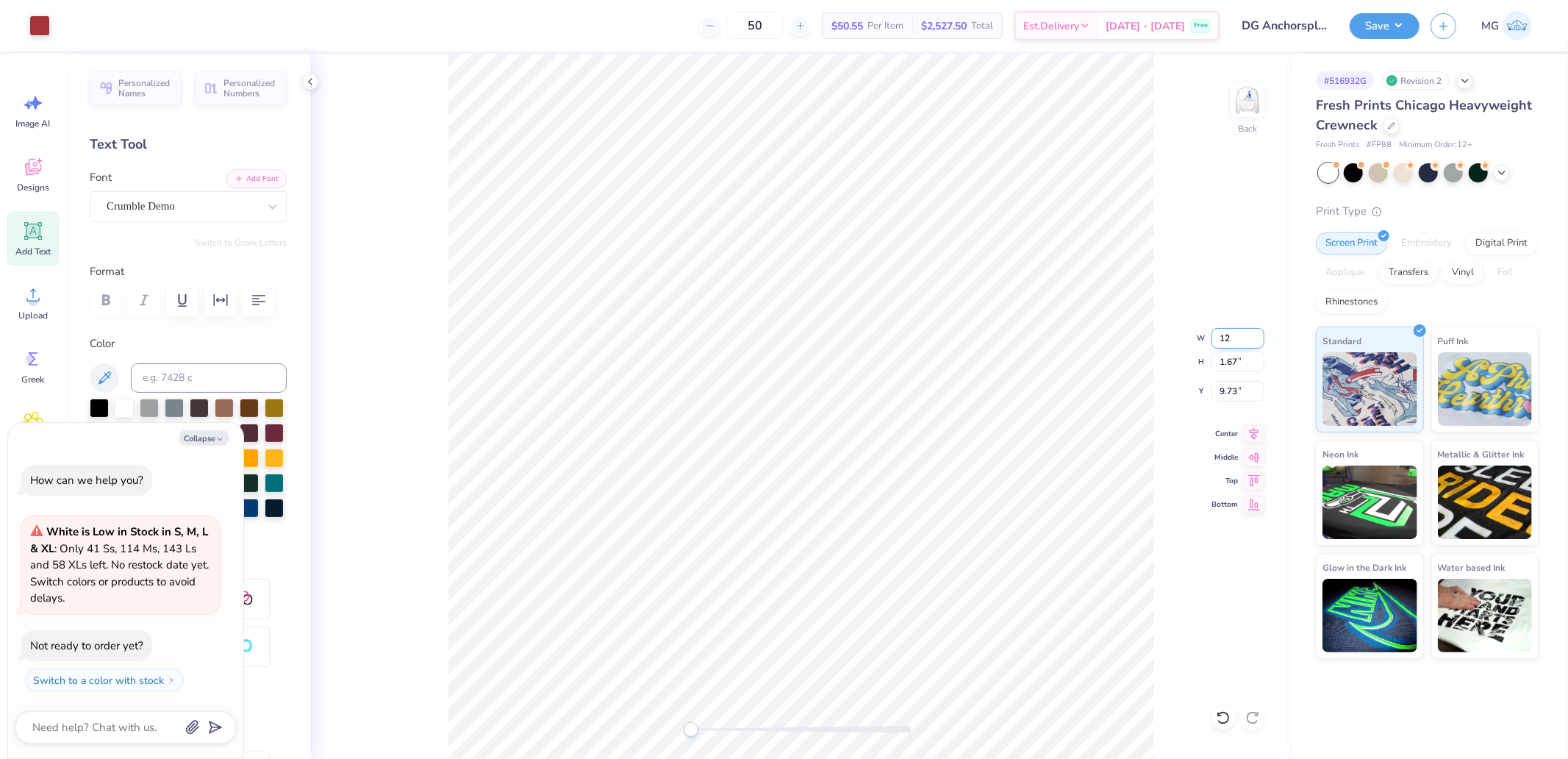
type input "1.42"
type input "9.85"
click at [1256, 437] on icon at bounding box center [1254, 431] width 20 height 17
type textarea "x"
click at [1237, 396] on input "9.85" at bounding box center [1237, 390] width 53 height 20
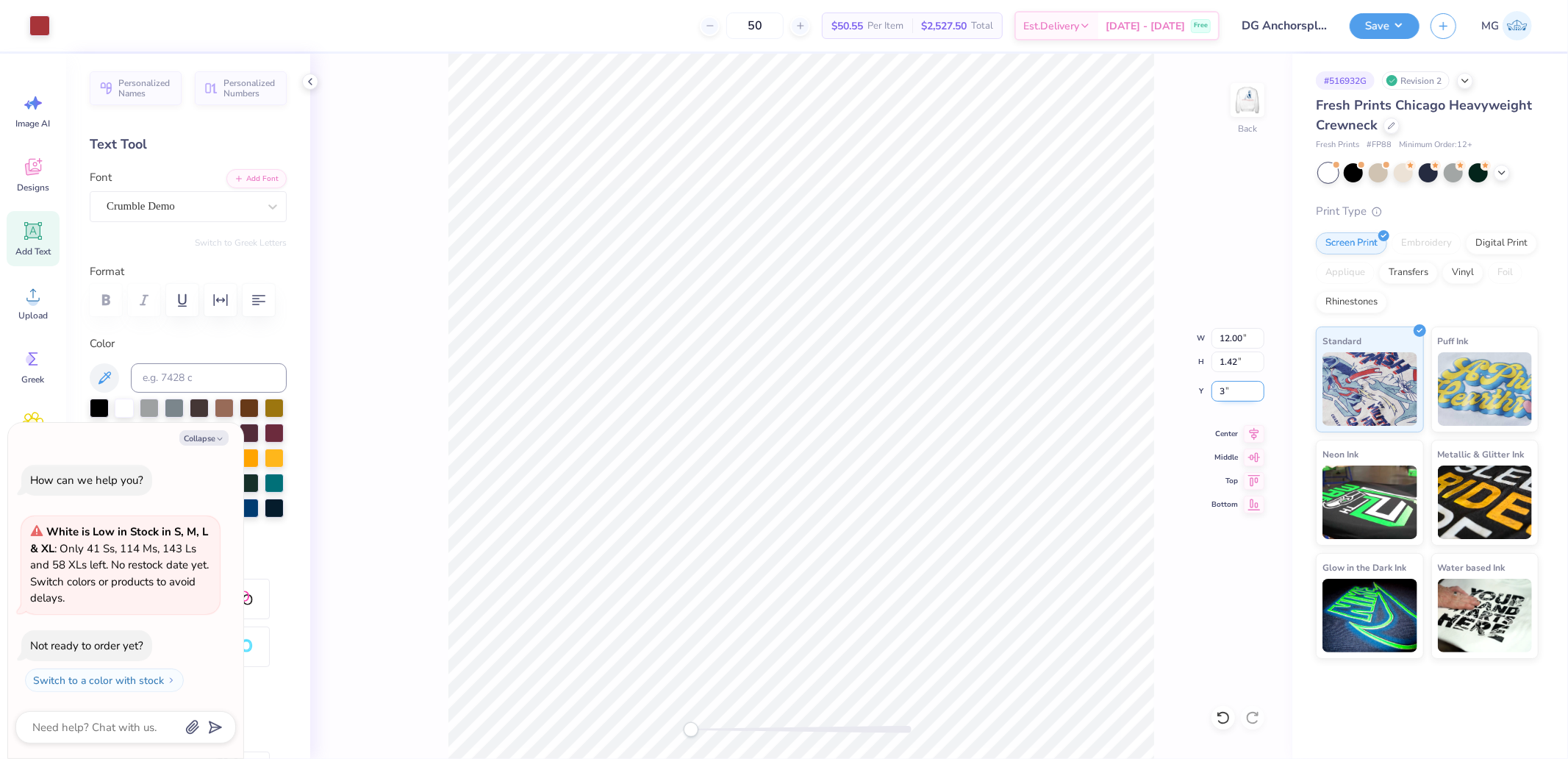
type input "3"
type textarea "x"
type input "3.00"
click at [1252, 92] on img at bounding box center [1247, 99] width 59 height 59
click at [52, 296] on div "Upload" at bounding box center [33, 302] width 53 height 55
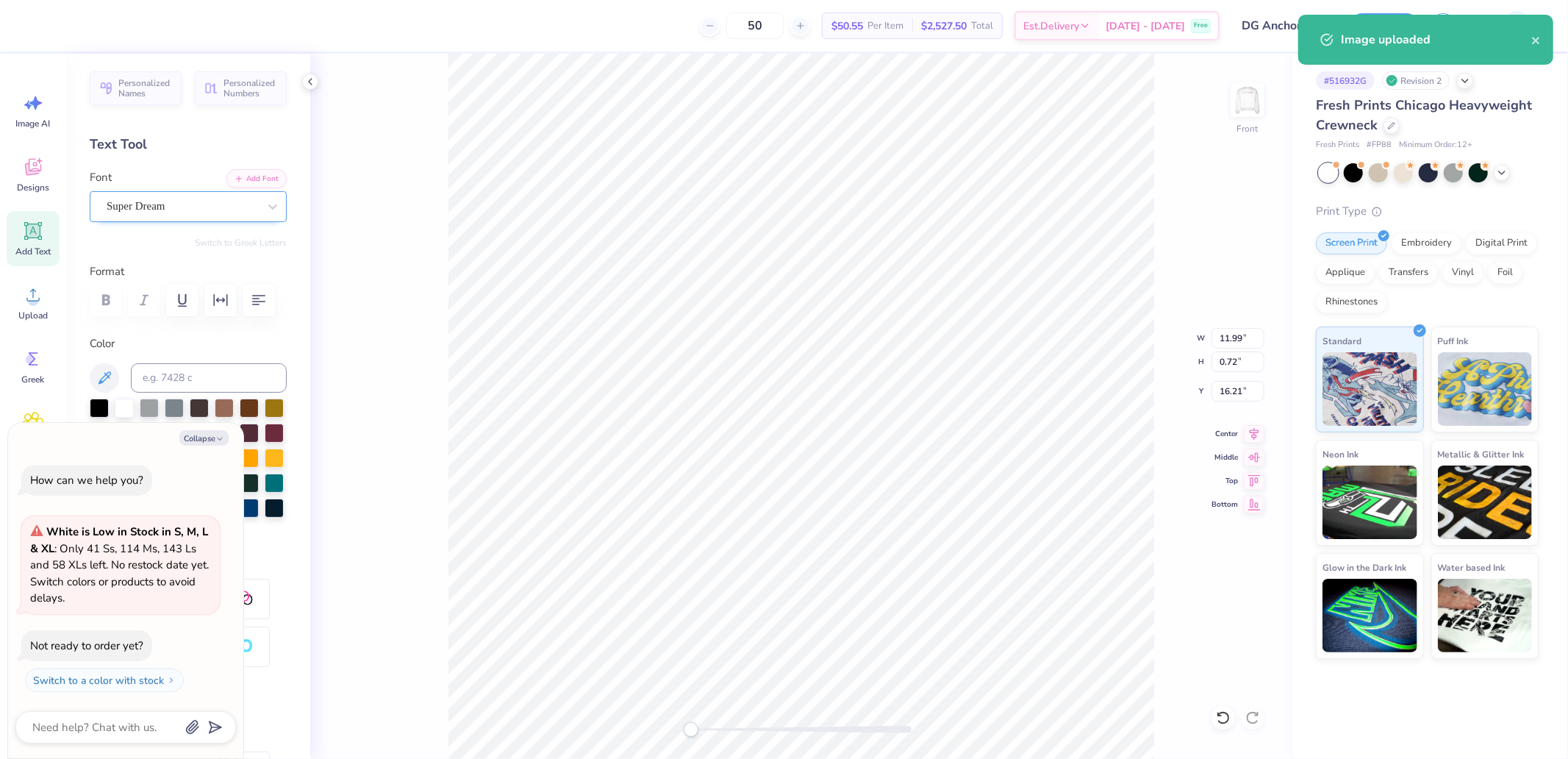
click at [196, 200] on div "Super Dream" at bounding box center [182, 207] width 155 height 23
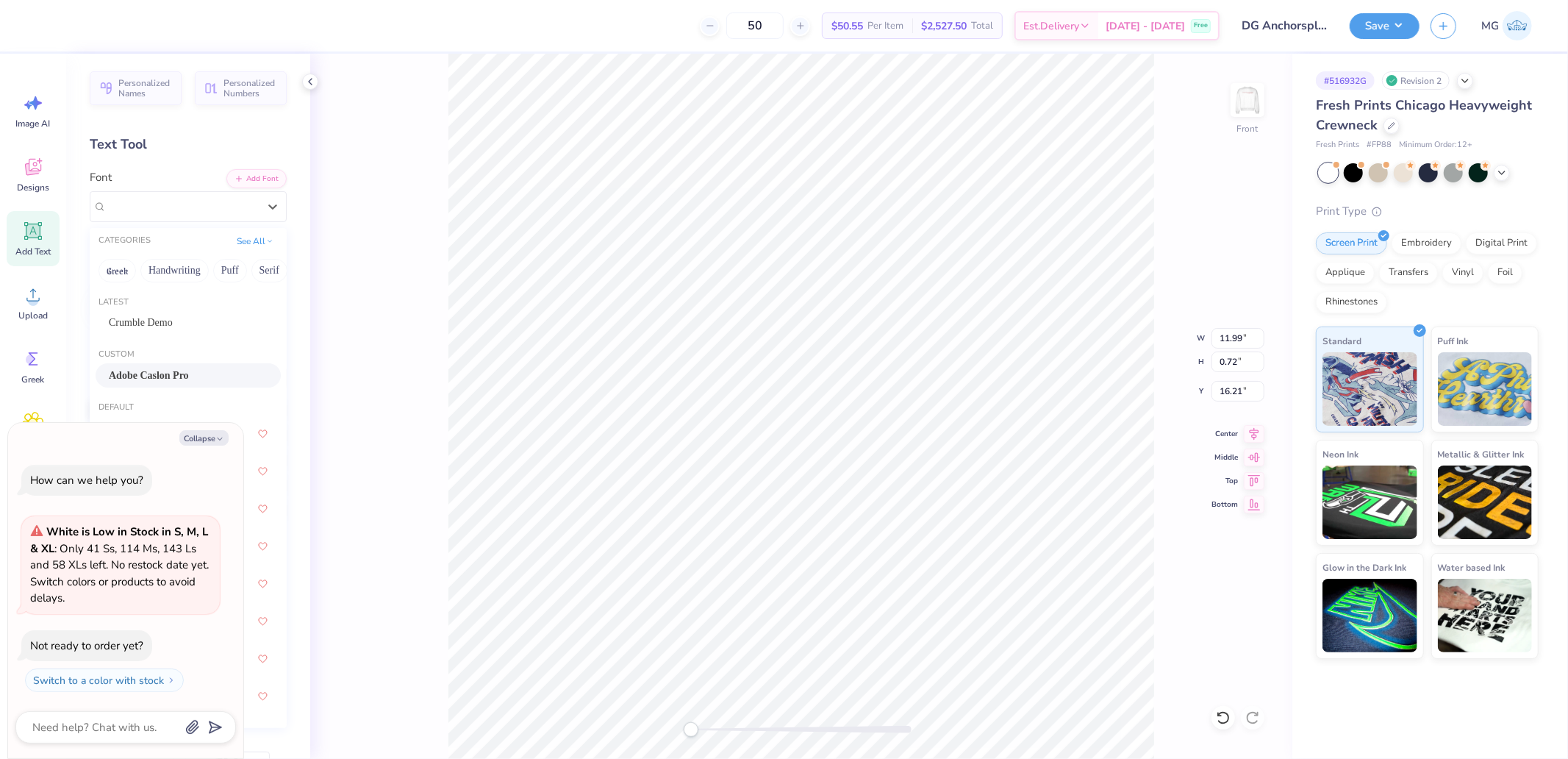
click at [155, 368] on span "Adobe Caslon Pro" at bounding box center [148, 376] width 80 height 15
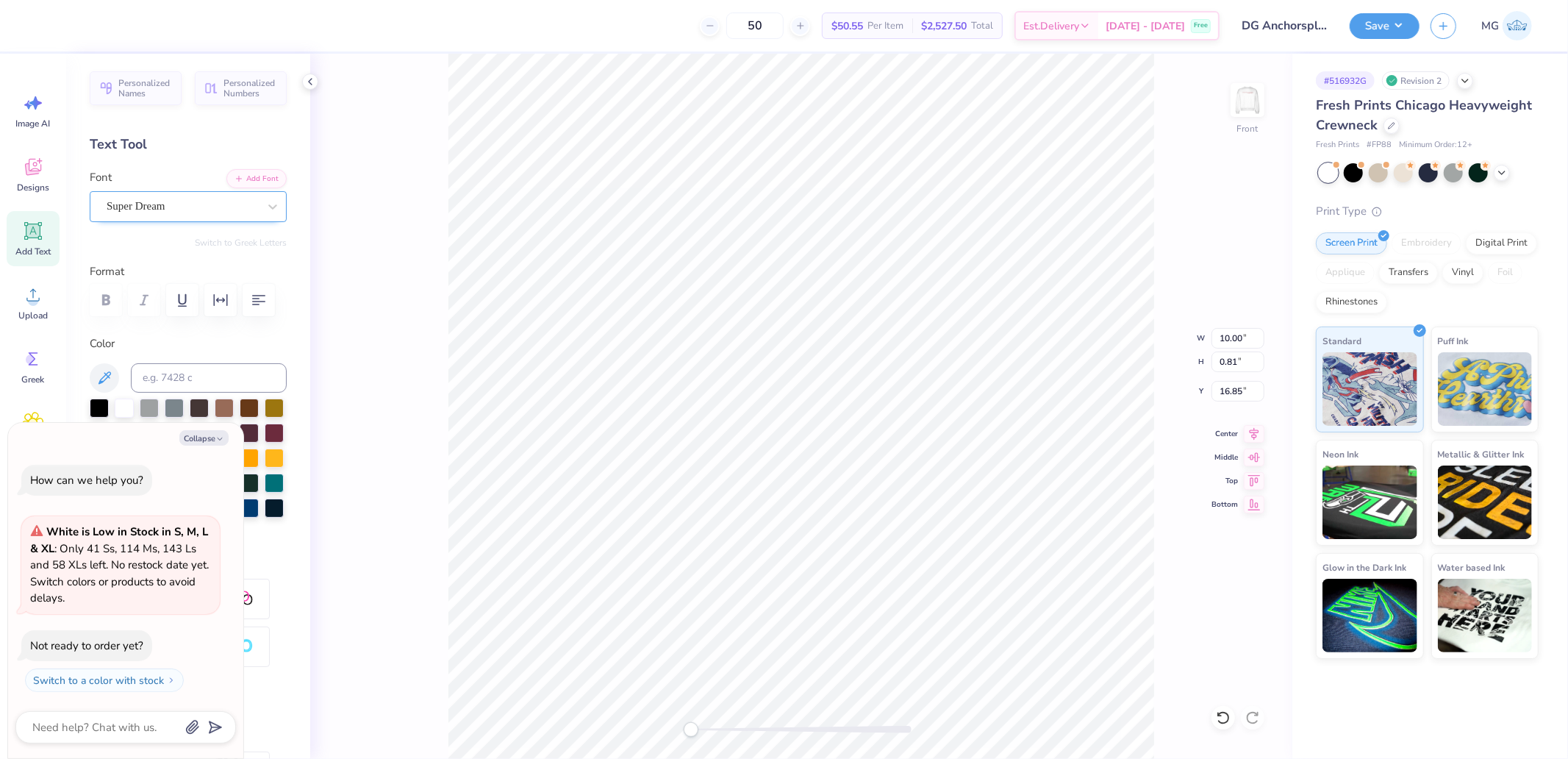
click at [177, 208] on div "Super Dream" at bounding box center [182, 207] width 155 height 23
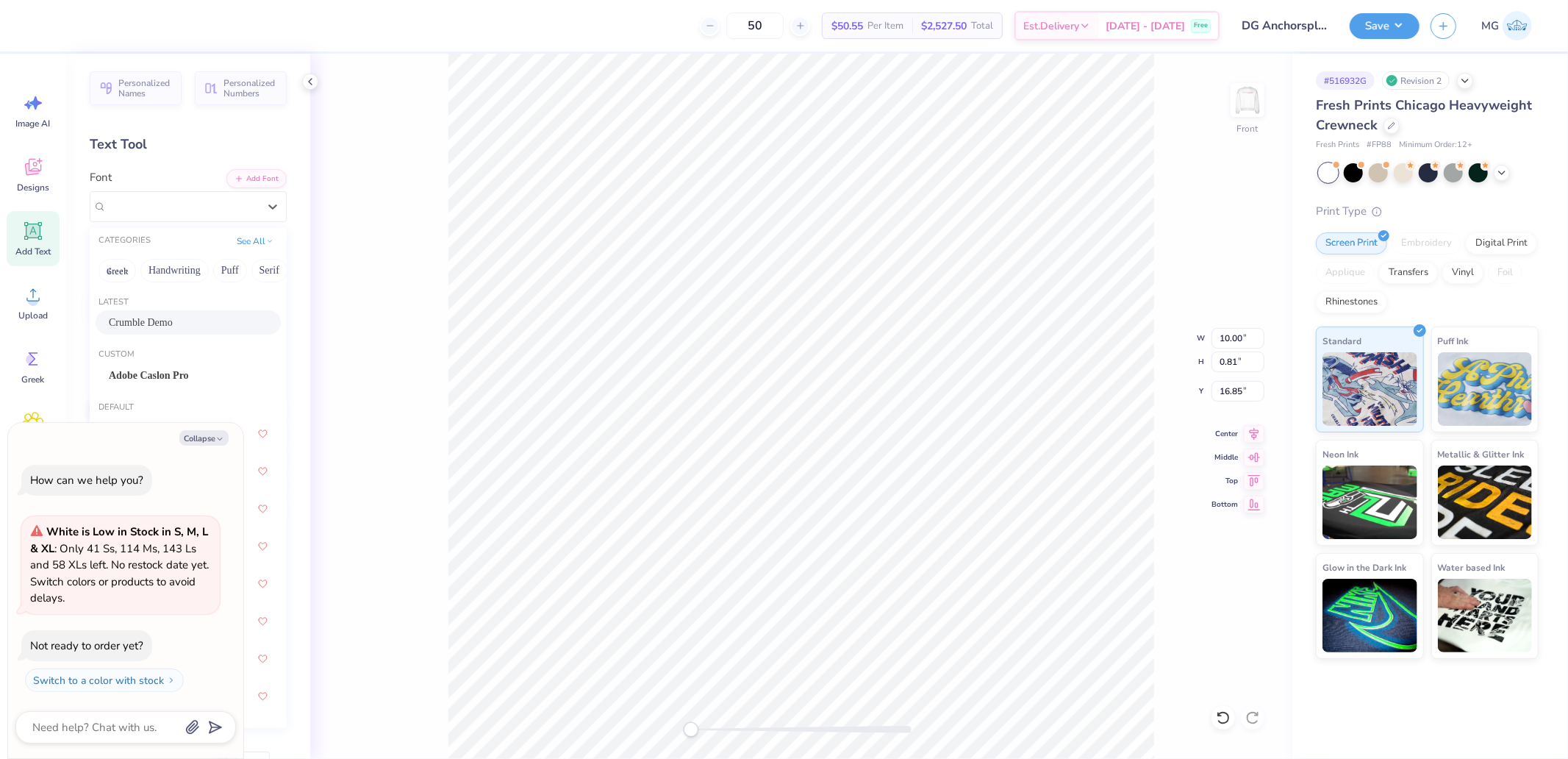
click at [136, 313] on div "Crumble Demo" at bounding box center [187, 322] width 185 height 24
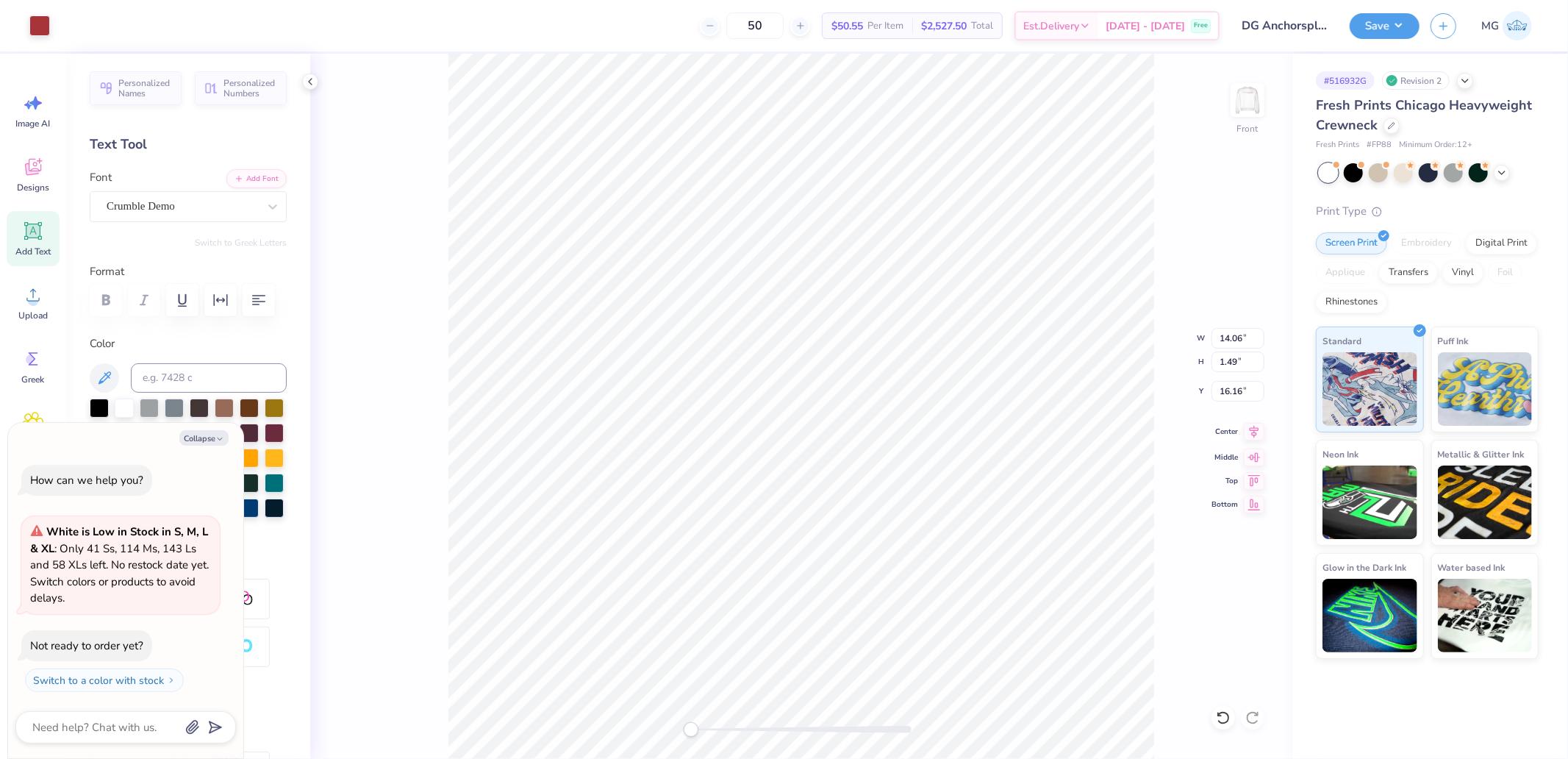
click at [1253, 430] on icon at bounding box center [1255, 431] width 10 height 12
click at [1247, 439] on icon at bounding box center [1254, 431] width 20 height 17
type textarea "x"
click at [1239, 340] on input "14.06" at bounding box center [1237, 337] width 53 height 20
type input "12"
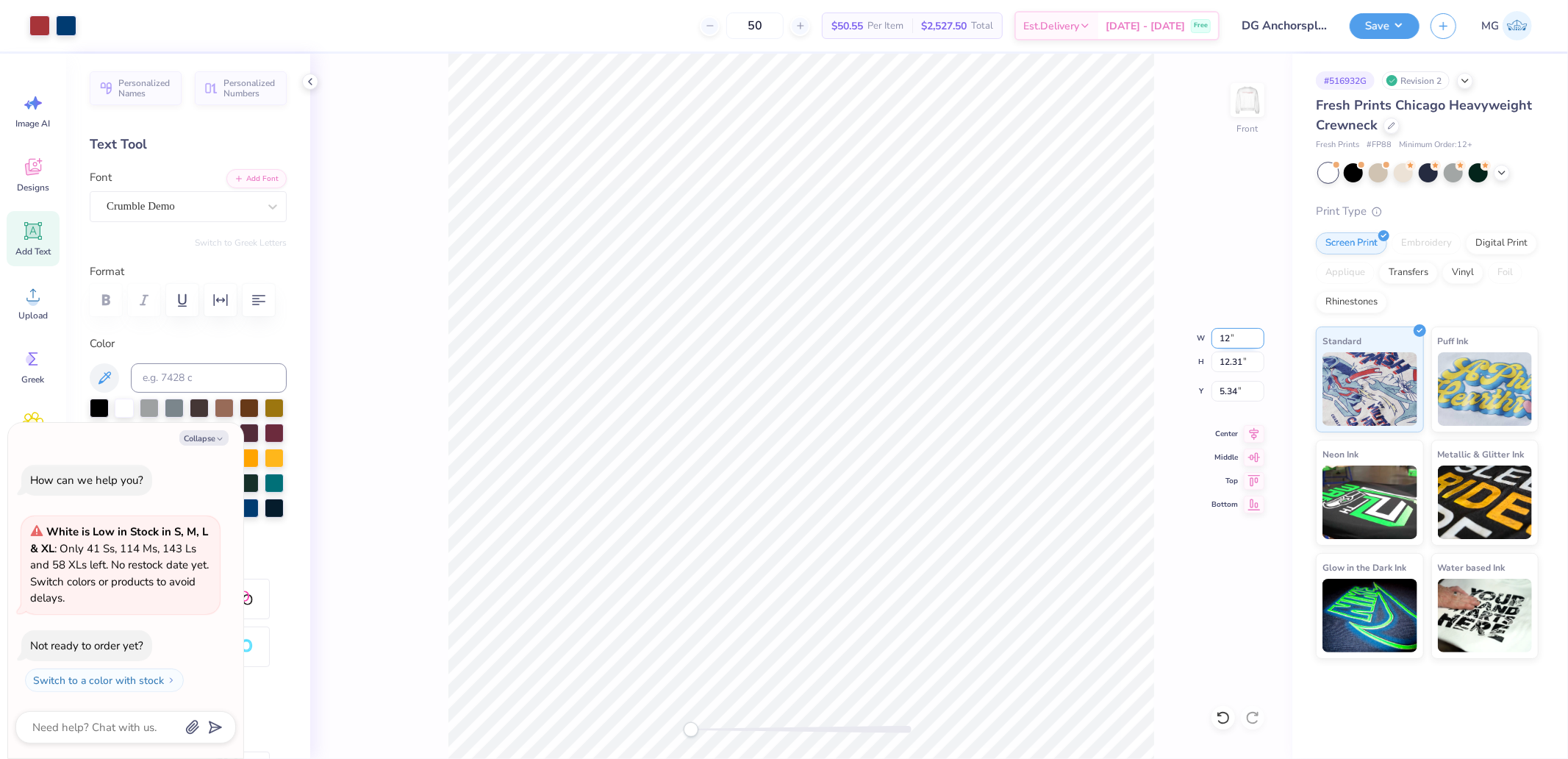
type textarea "x"
type input "12.00"
type input "10.50"
type input "6.25"
drag, startPoint x: 1250, startPoint y: 330, endPoint x: 1260, endPoint y: 321, distance: 13.5
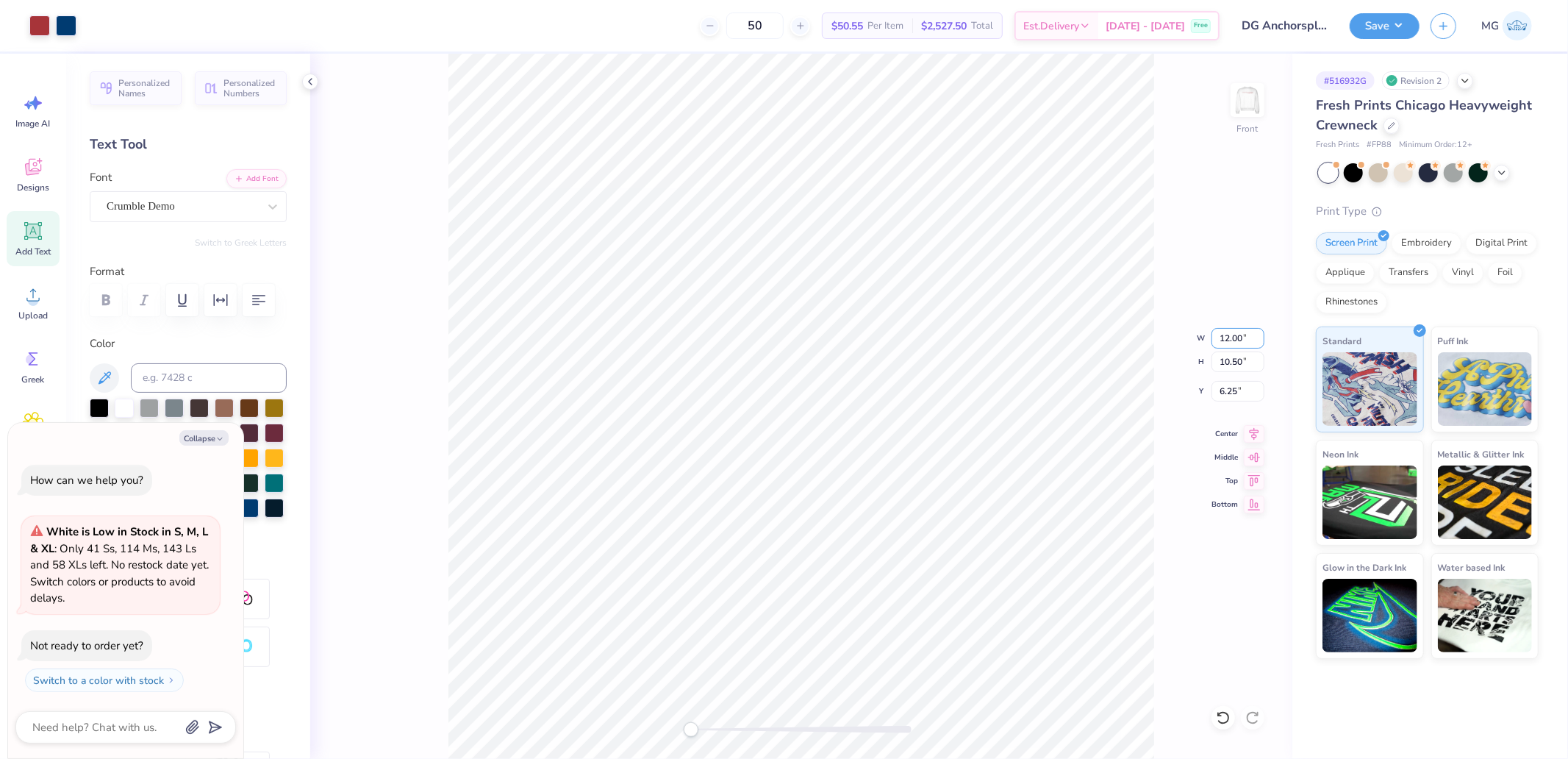
click at [1260, 321] on div "Front W 12.00 12.00 " H 10.50 10.50 " Y 6.25 6.25 " Center Middle Top Bottom" at bounding box center [801, 406] width 982 height 705
type textarea "x"
click at [1230, 331] on input "12.00" at bounding box center [1237, 337] width 53 height 20
type input "12.5"
type textarea "x"
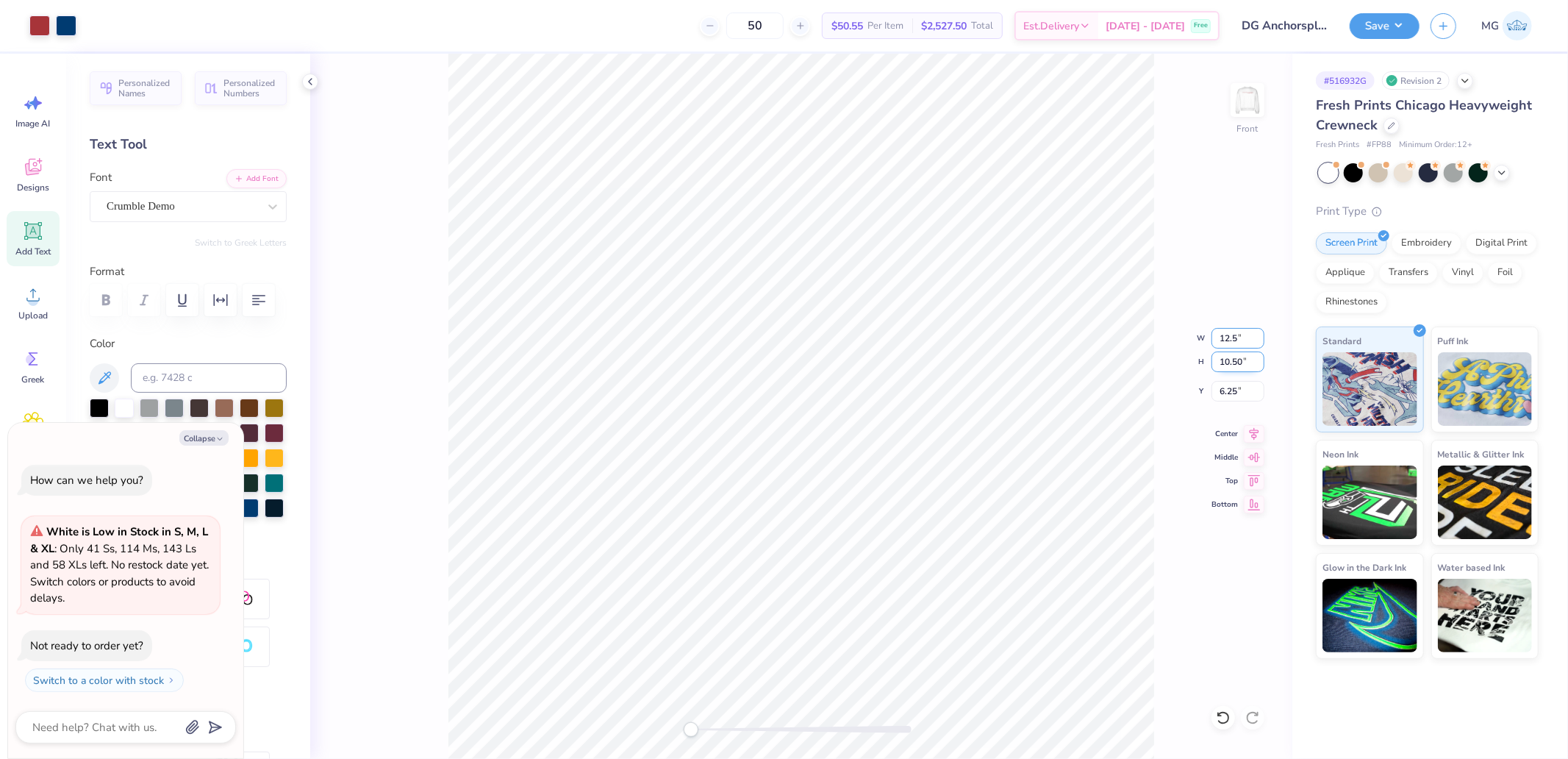
type input "12.50"
type input "10.94"
type input "6.03"
click at [1251, 485] on icon at bounding box center [1254, 480] width 20 height 17
type textarea "x"
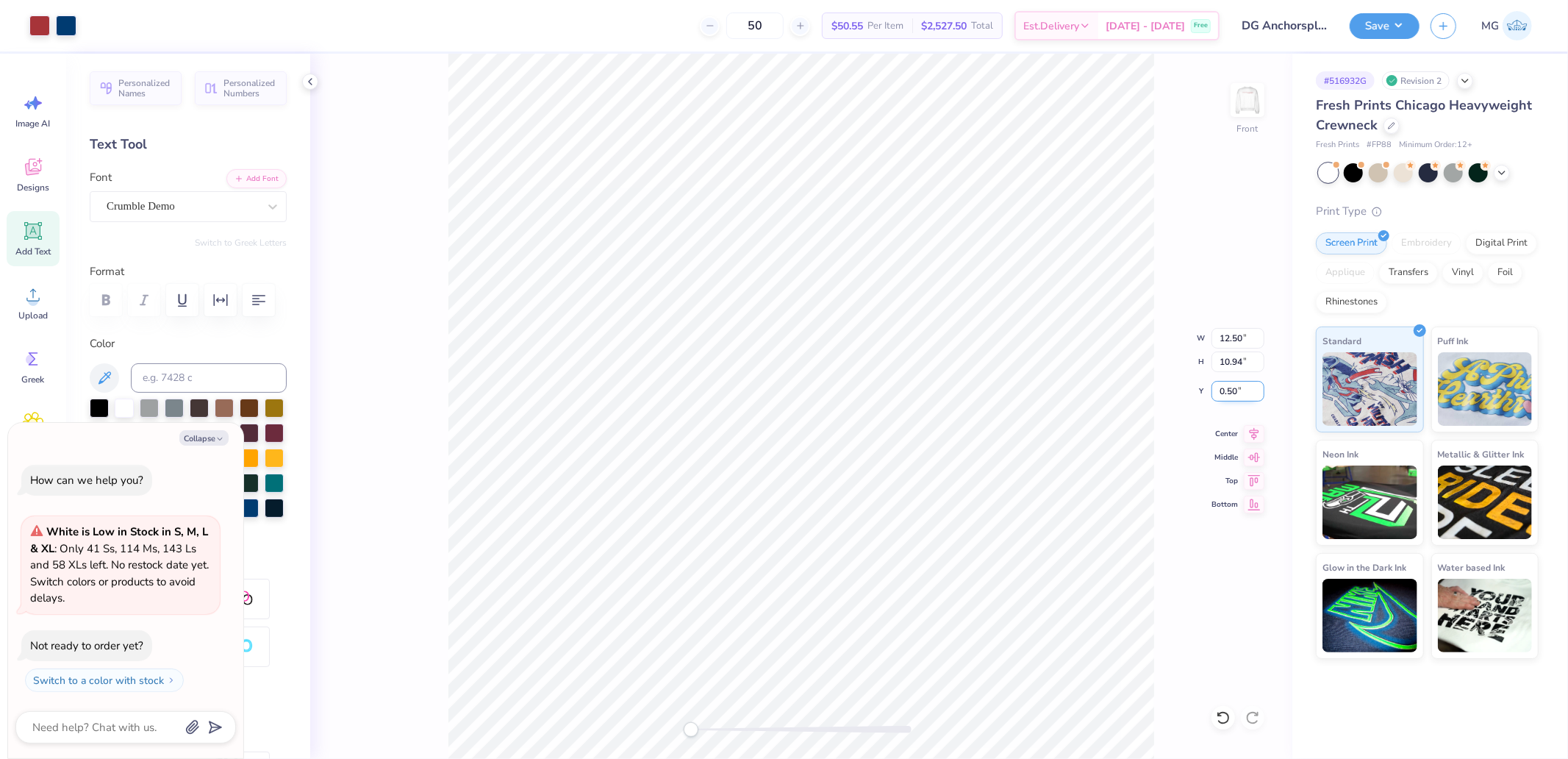
click at [1240, 390] on input "0.50" at bounding box center [1237, 390] width 53 height 20
type input "3"
type textarea "x"
type input "3.00"
click at [1423, 36] on div "Save MG" at bounding box center [1458, 26] width 218 height 52
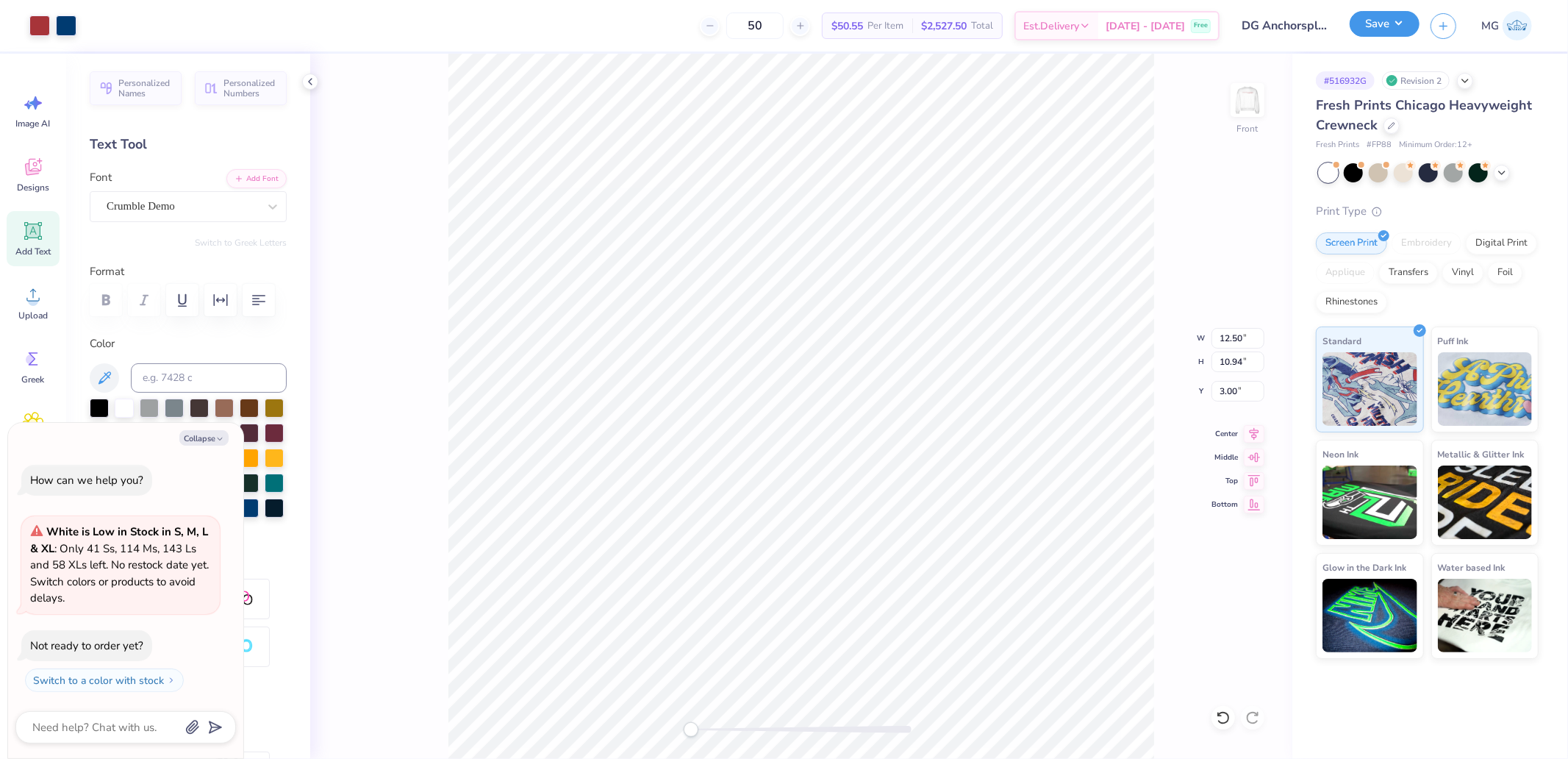
click at [1399, 30] on button "Save" at bounding box center [1384, 23] width 70 height 26
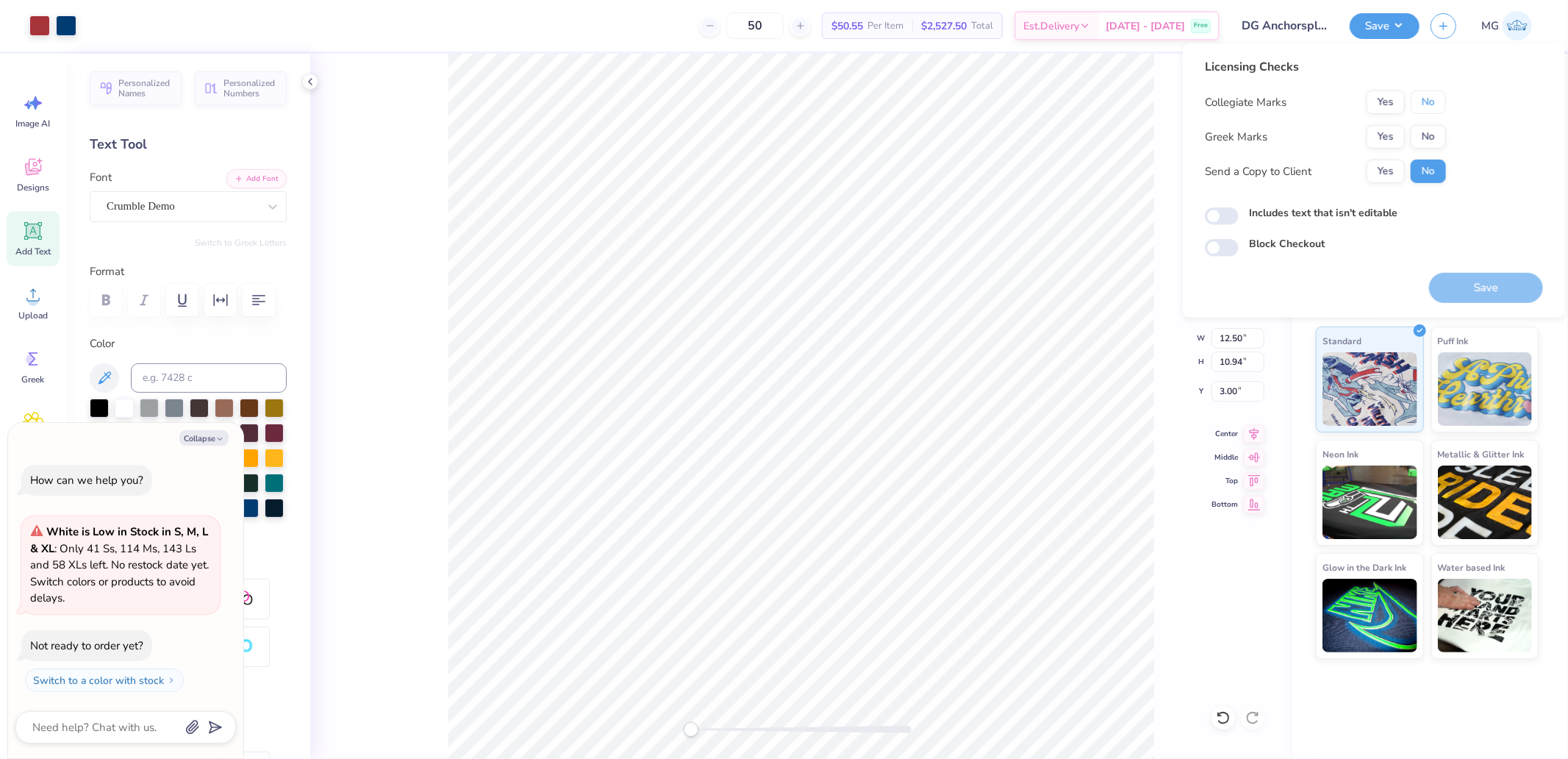
drag, startPoint x: 1430, startPoint y: 103, endPoint x: 1413, endPoint y: 117, distance: 22.0
click at [1430, 105] on button "No" at bounding box center [1428, 102] width 36 height 23
click at [1395, 135] on button "Yes" at bounding box center [1385, 136] width 38 height 23
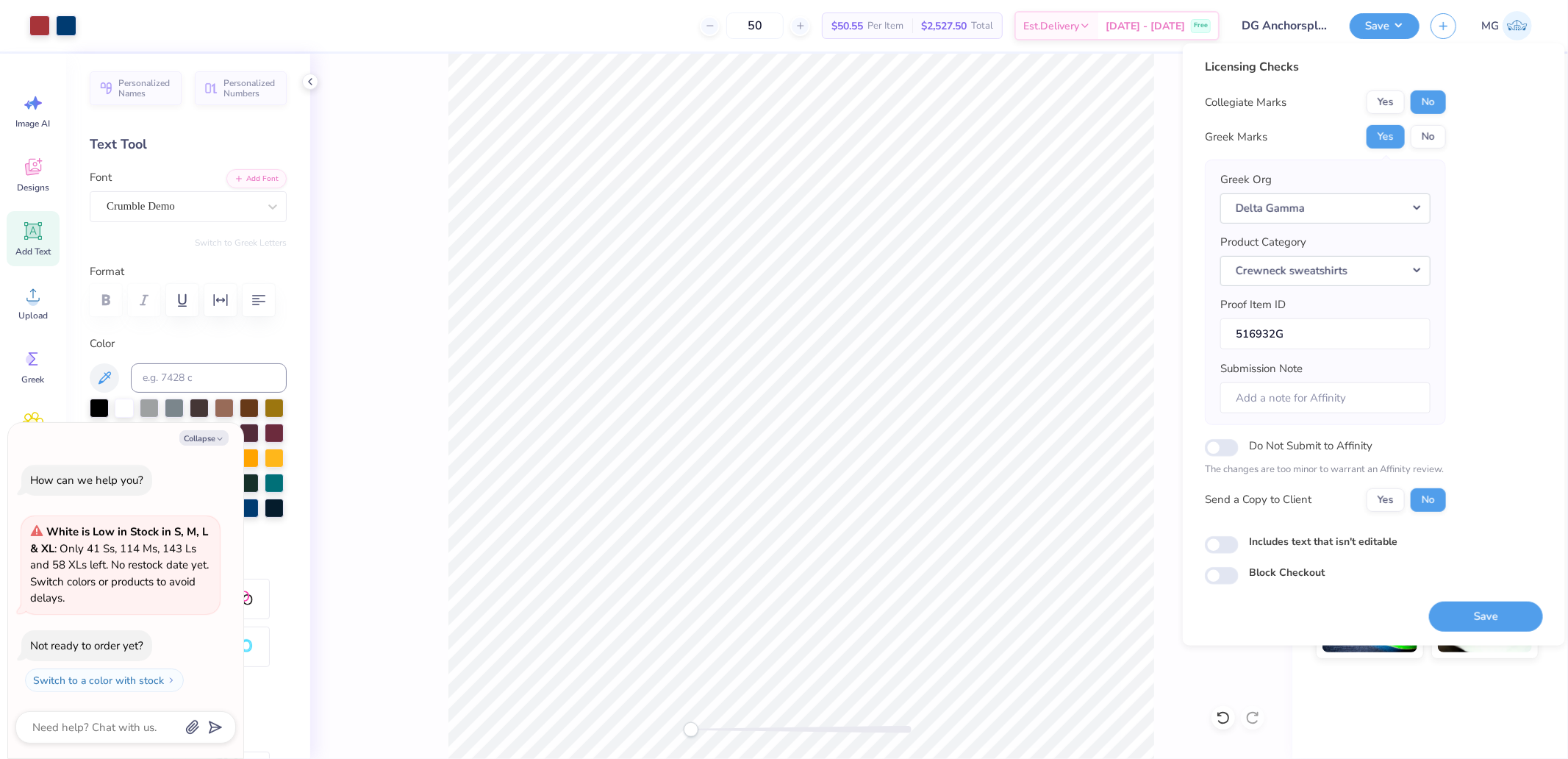
click at [1475, 633] on div "Licensing Checks Collegiate Marks Yes No Greek Marks Yes No Greek Org Delta Gam…" at bounding box center [1374, 344] width 382 height 602
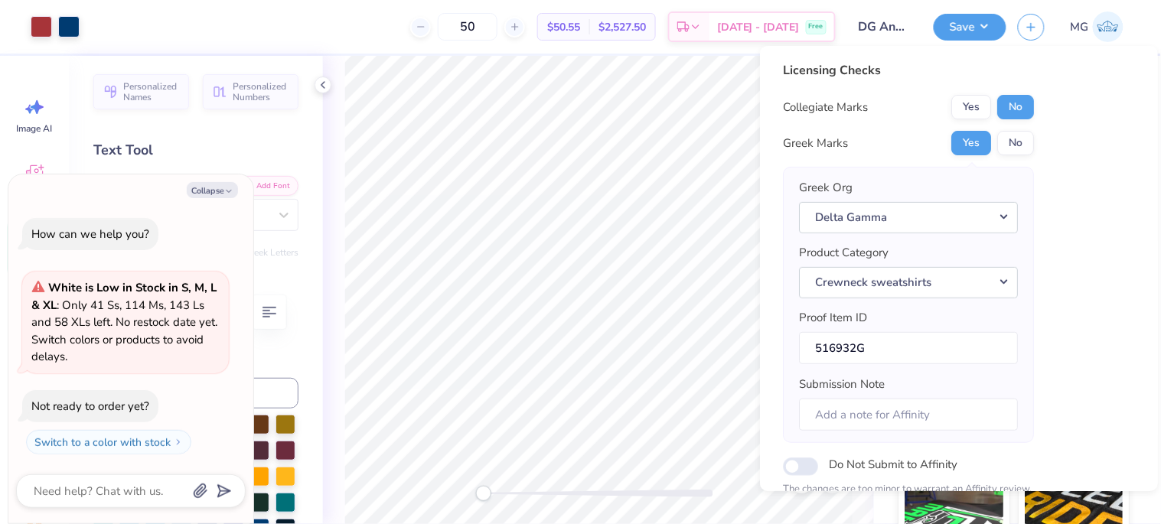
scroll to position [181, 0]
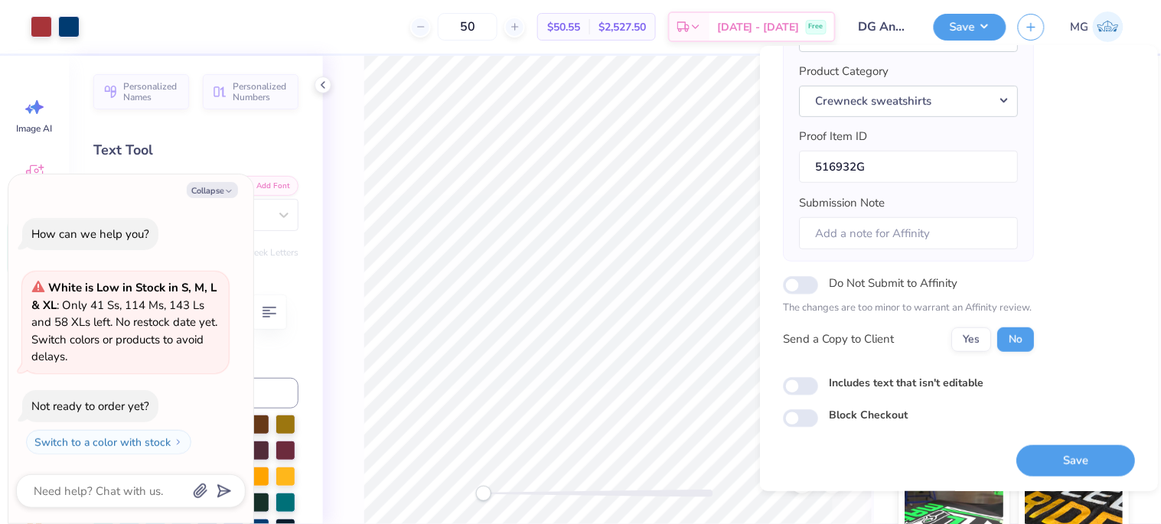
click at [1060, 483] on div "Licensing Checks Collegiate Marks Yes No Greek Marks Yes No Greek Org Delta Gam…" at bounding box center [959, 268] width 398 height 445
click at [1061, 471] on button "Save" at bounding box center [1075, 460] width 119 height 31
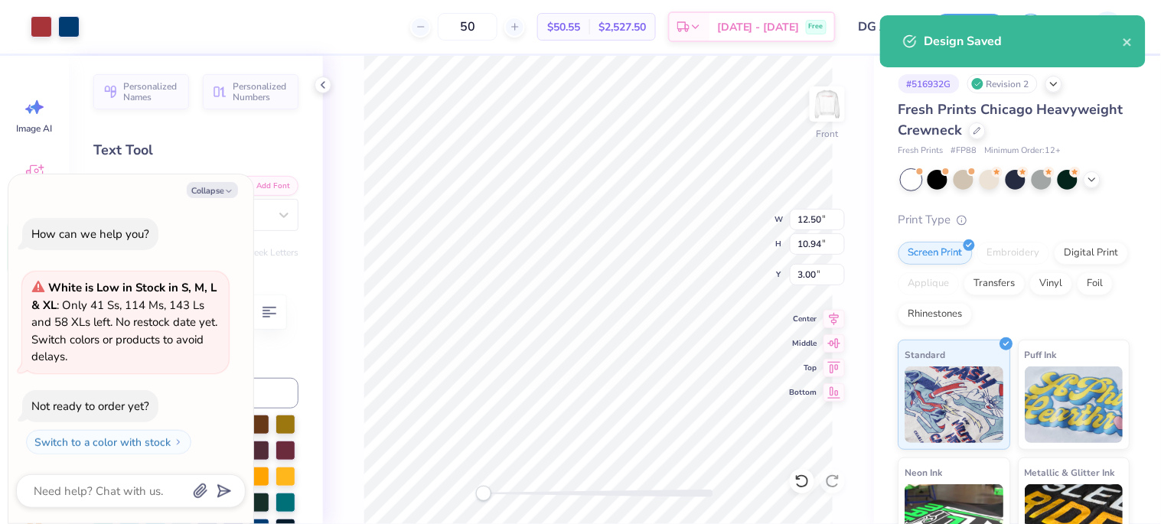
type textarea "x"
